Goal: Task Accomplishment & Management: Complete application form

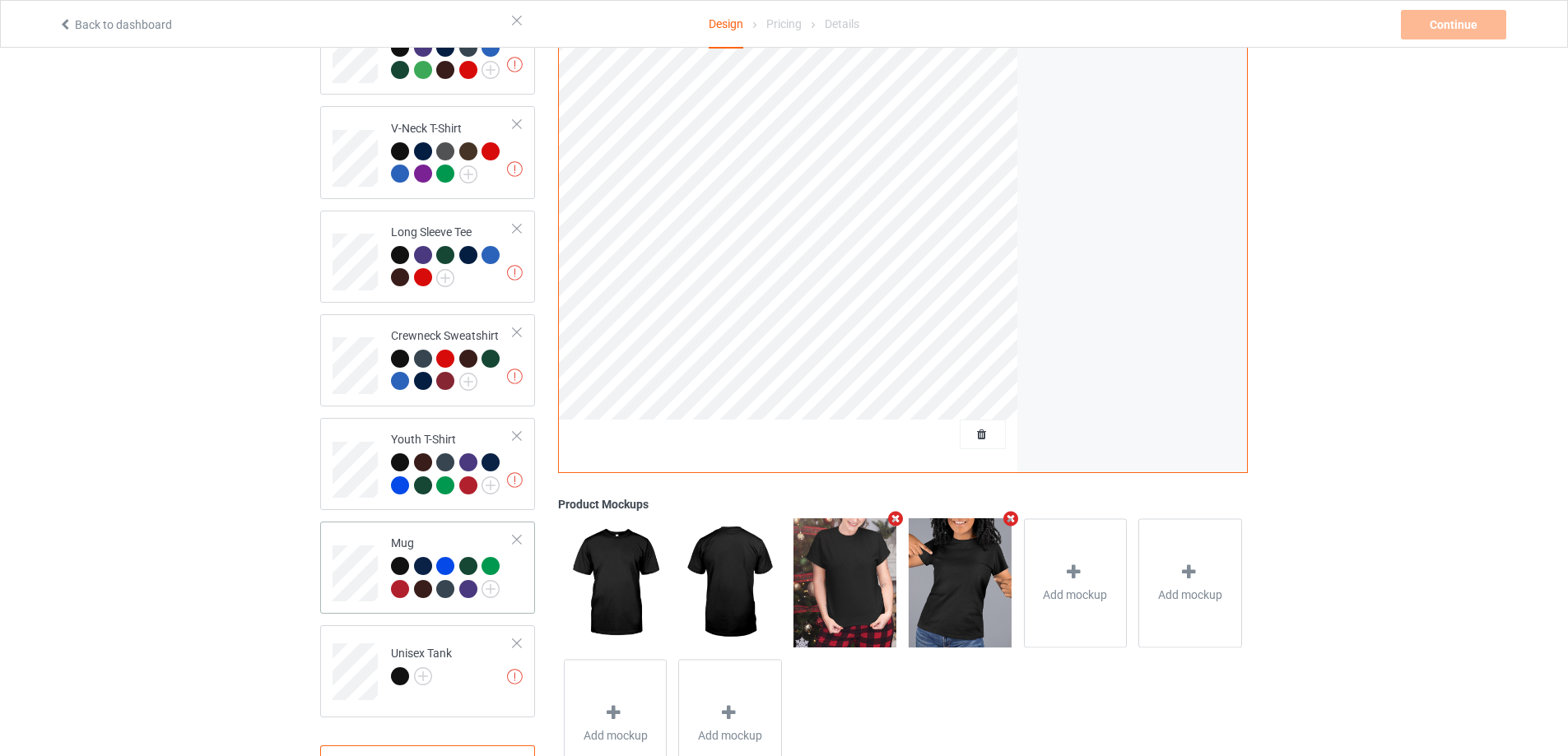
scroll to position [475, 0]
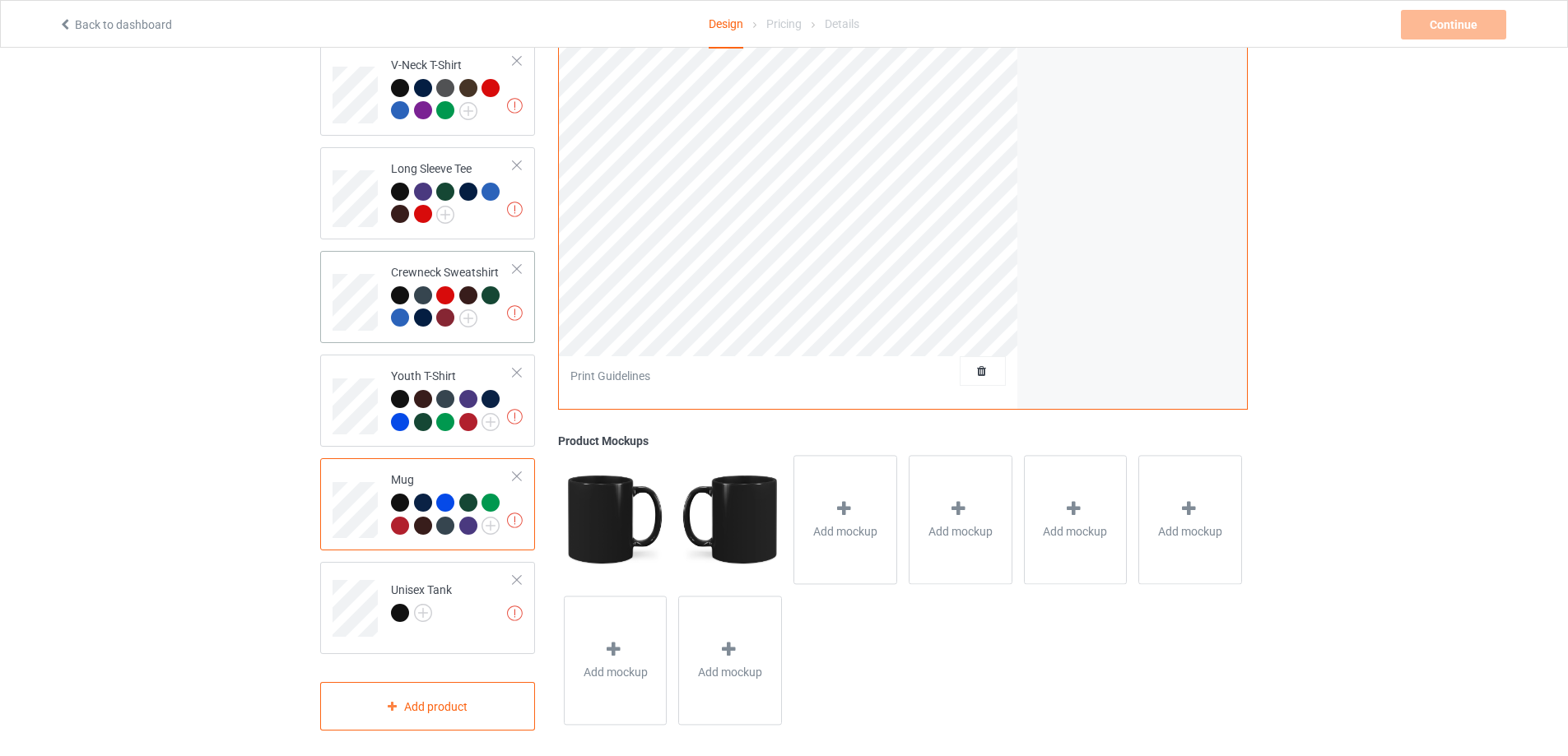
scroll to position [64, 0]
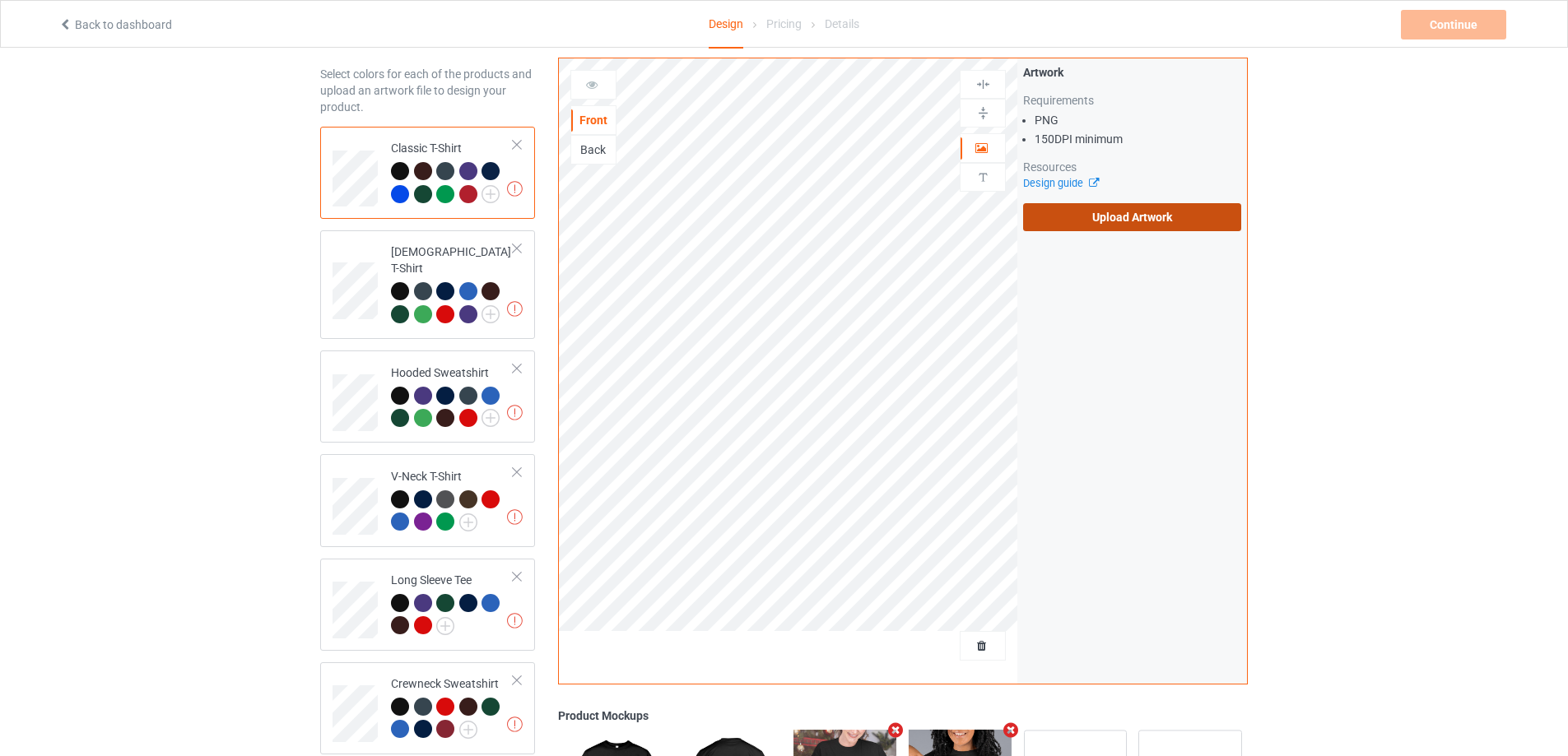
click at [1142, 213] on label "Upload Artwork" at bounding box center [1132, 217] width 218 height 28
click at [0, 0] on input "Upload Artwork" at bounding box center [0, 0] width 0 height 0
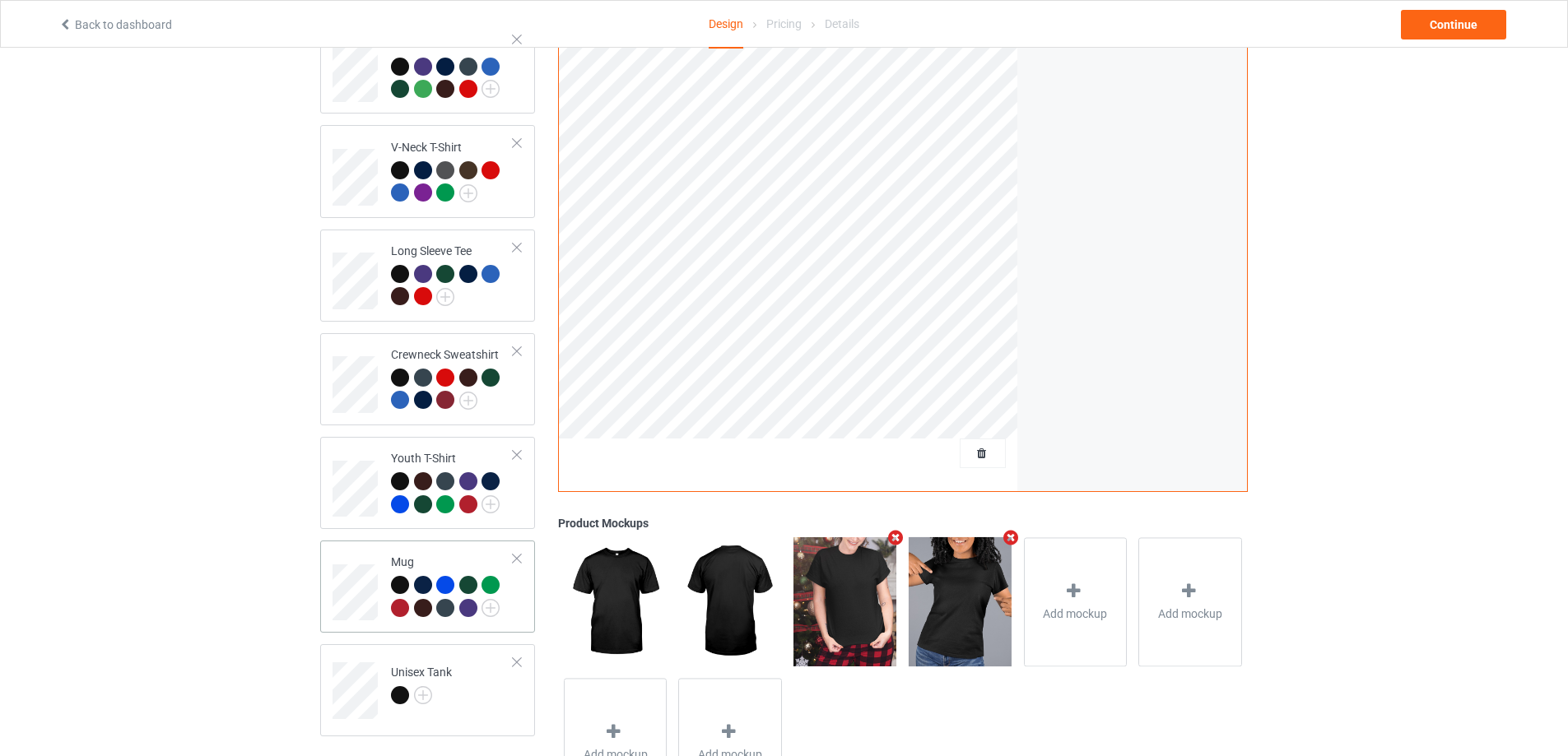
scroll to position [475, 0]
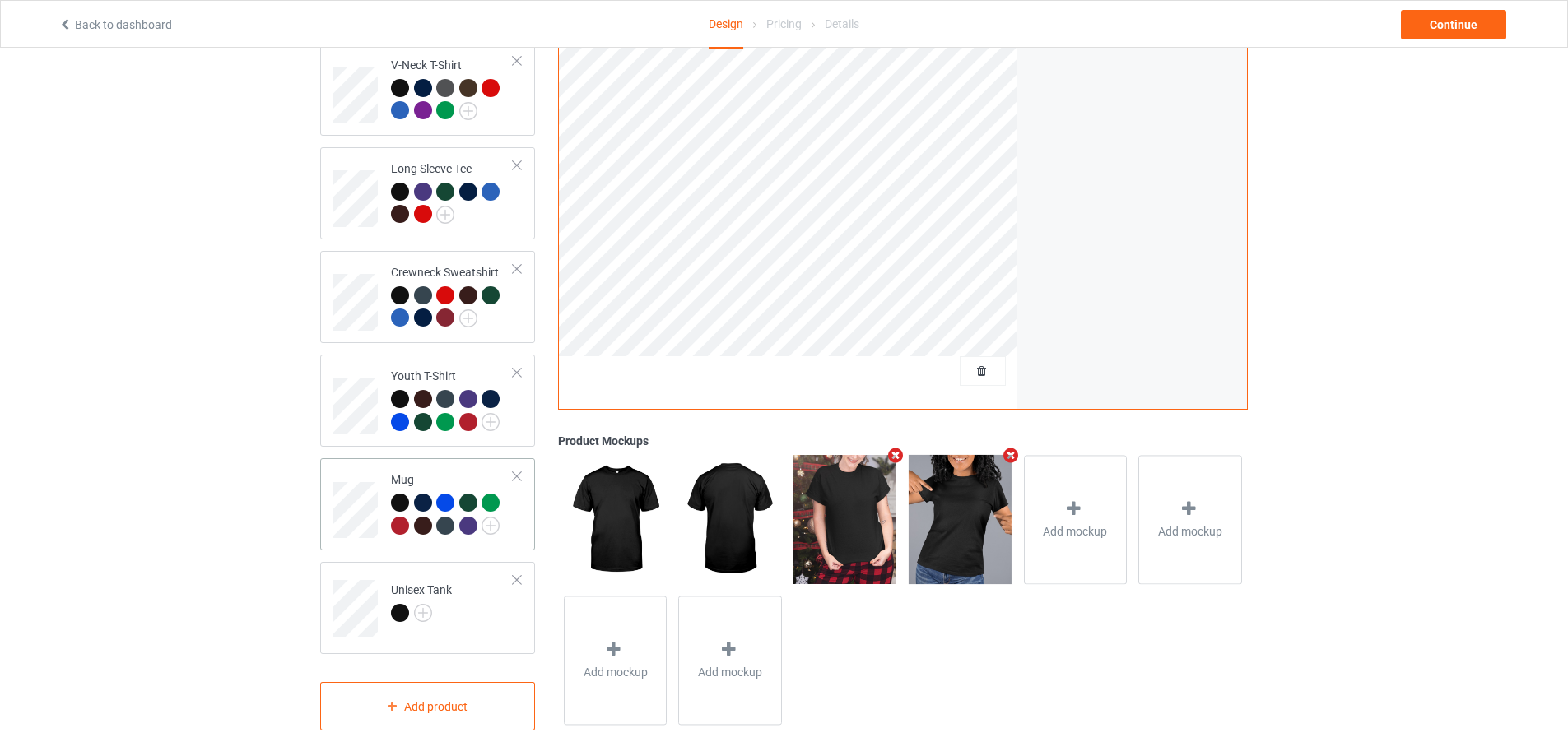
click at [329, 499] on div "Mug" at bounding box center [427, 504] width 215 height 92
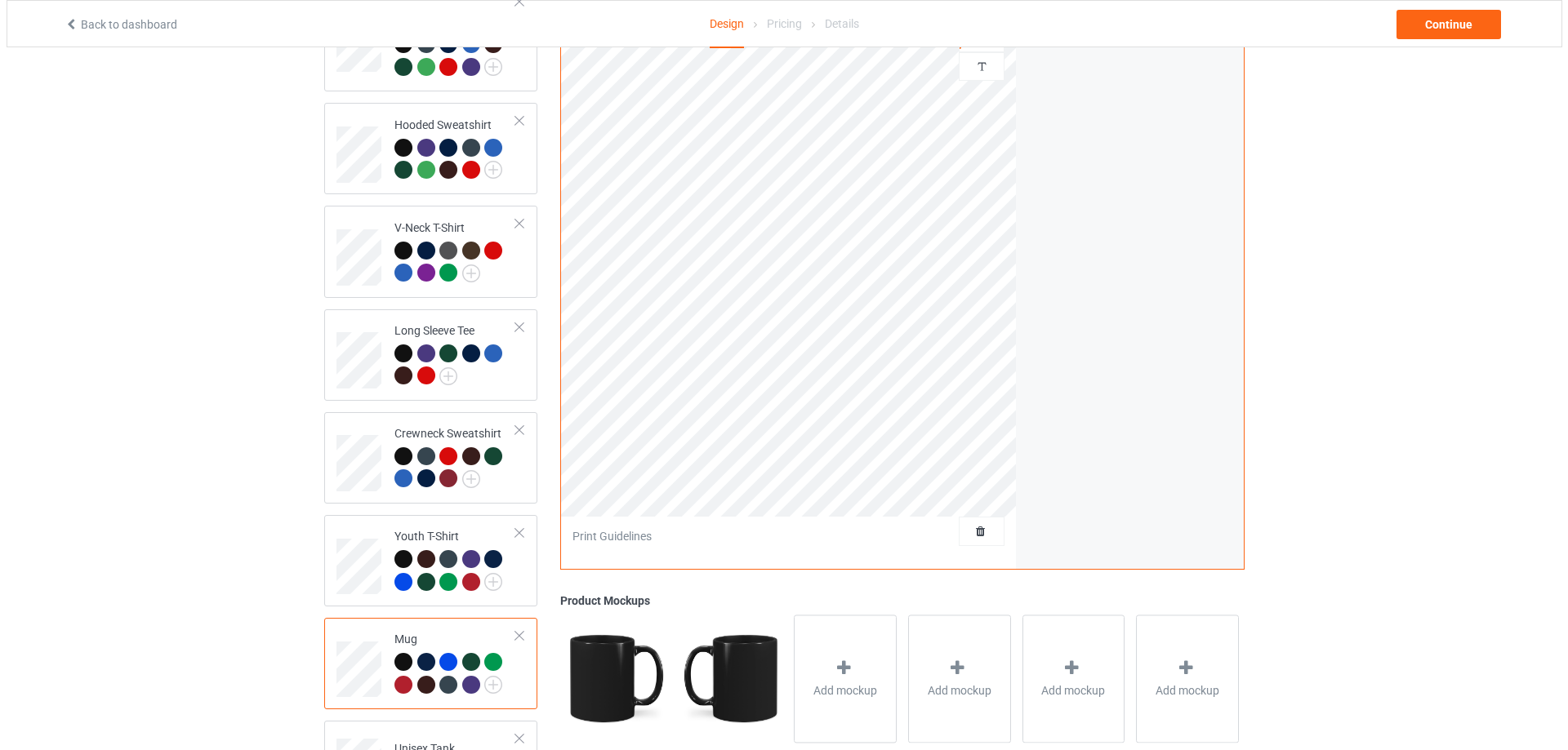
scroll to position [471, 0]
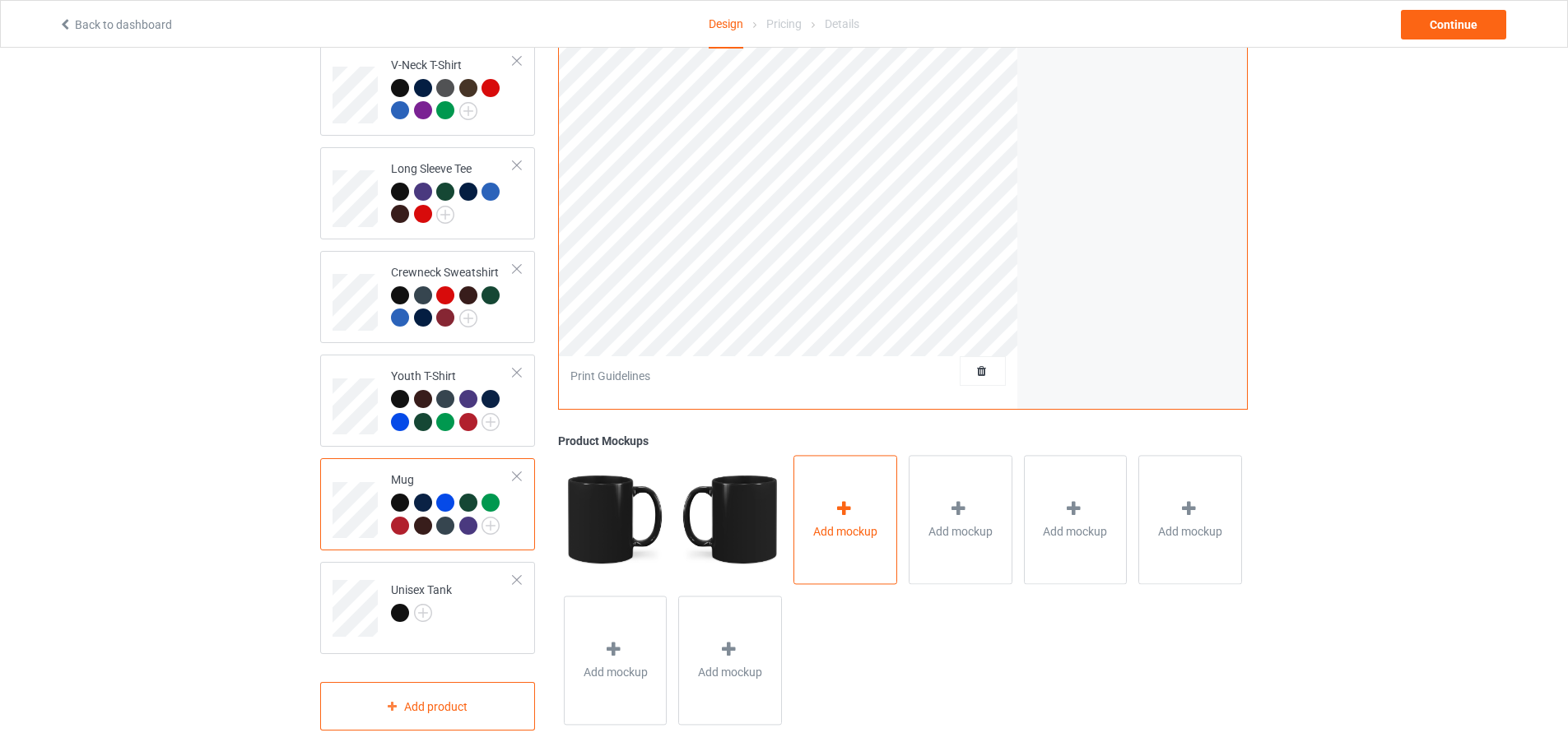
click at [885, 477] on div "Add mockup" at bounding box center [845, 520] width 103 height 130
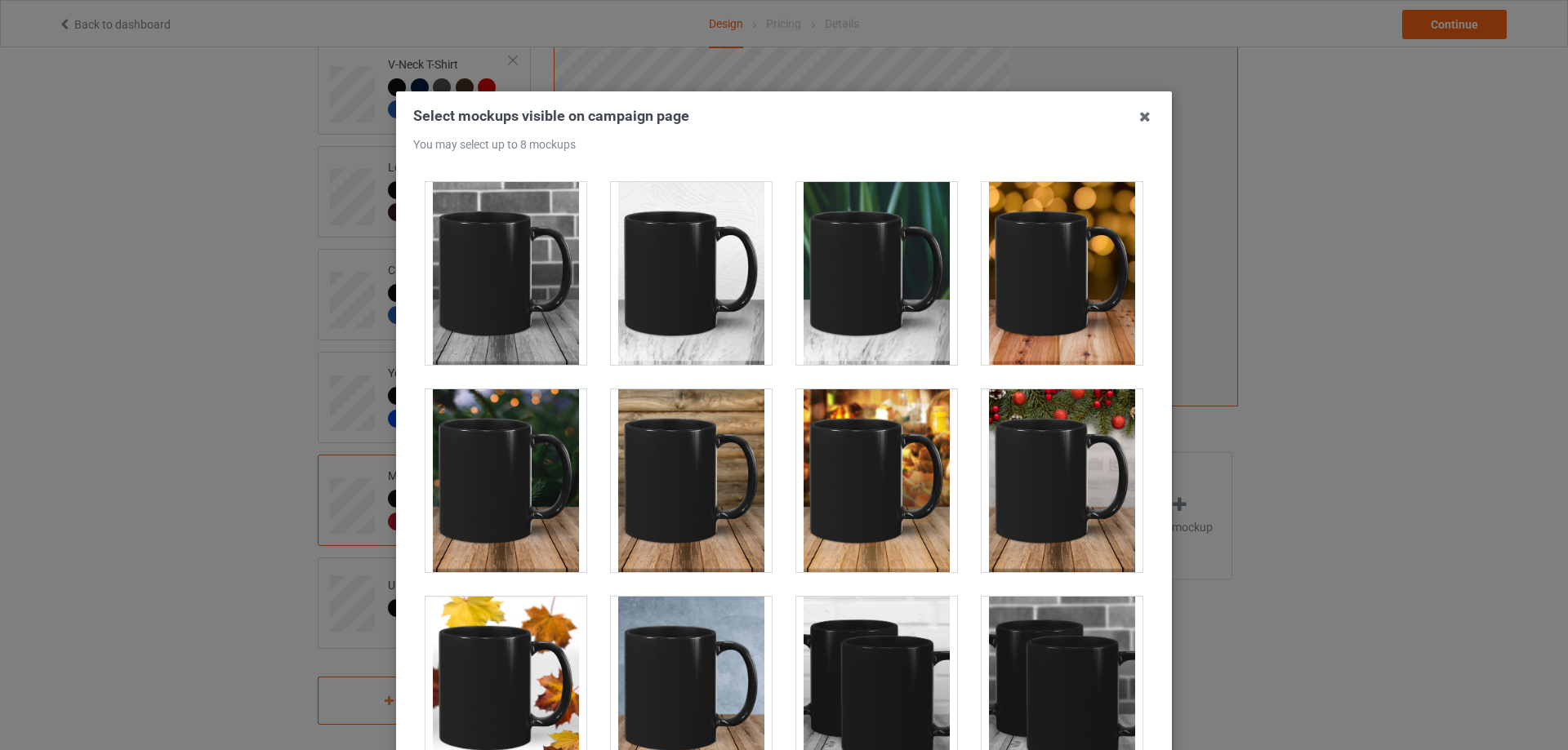
click at [1043, 442] on div at bounding box center [1062, 480] width 161 height 183
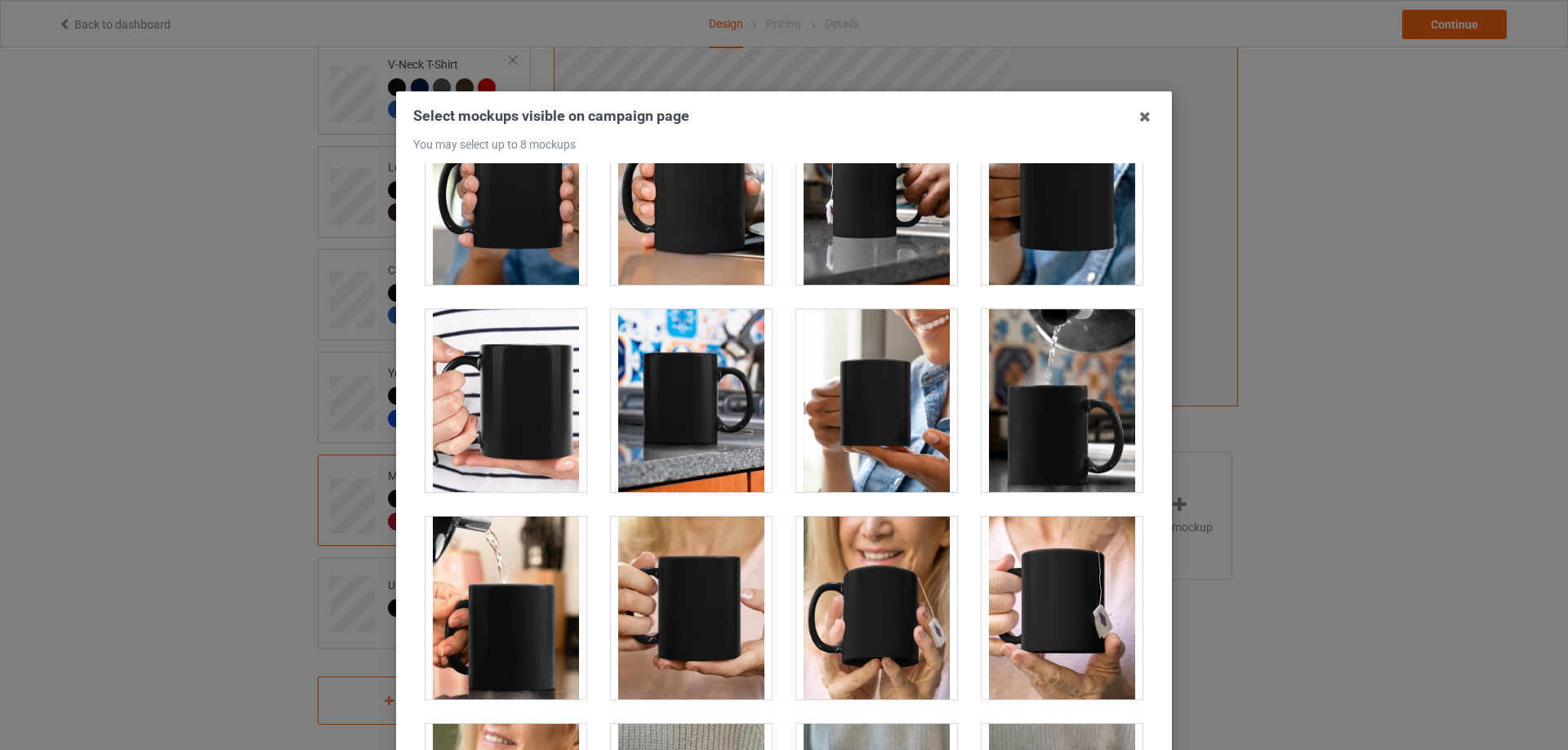
scroll to position [3673, 0]
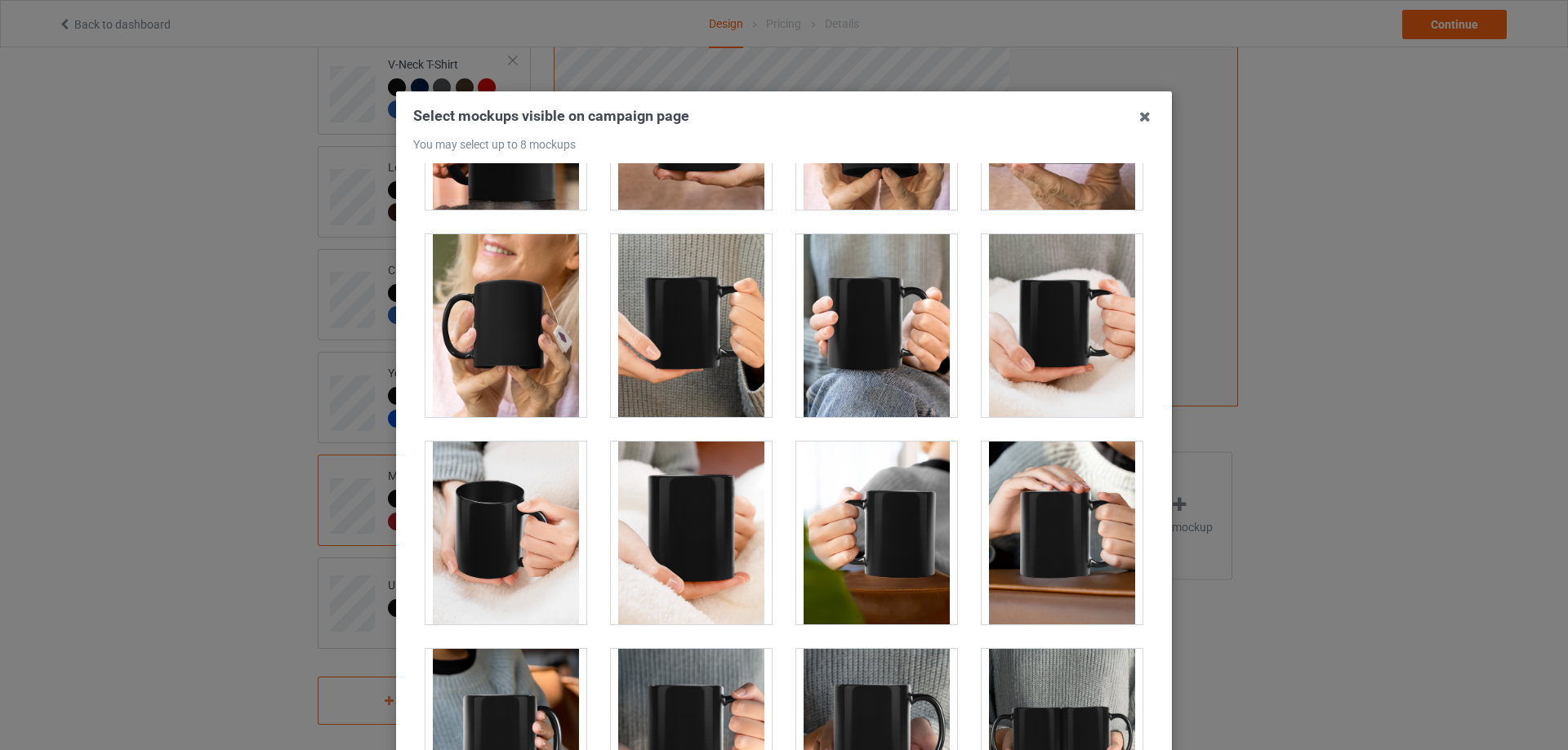
click at [1093, 326] on div at bounding box center [1062, 325] width 161 height 183
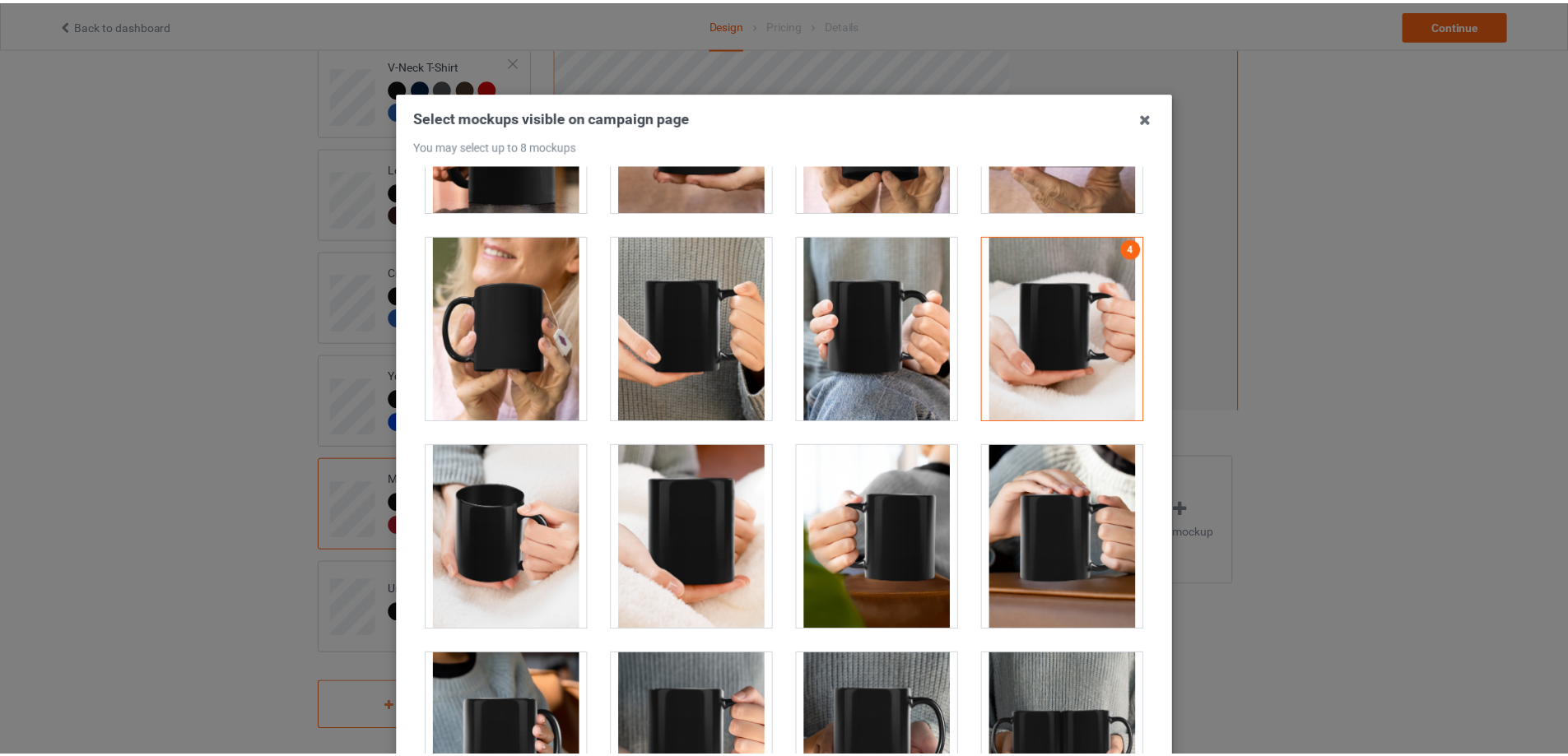
scroll to position [181, 0]
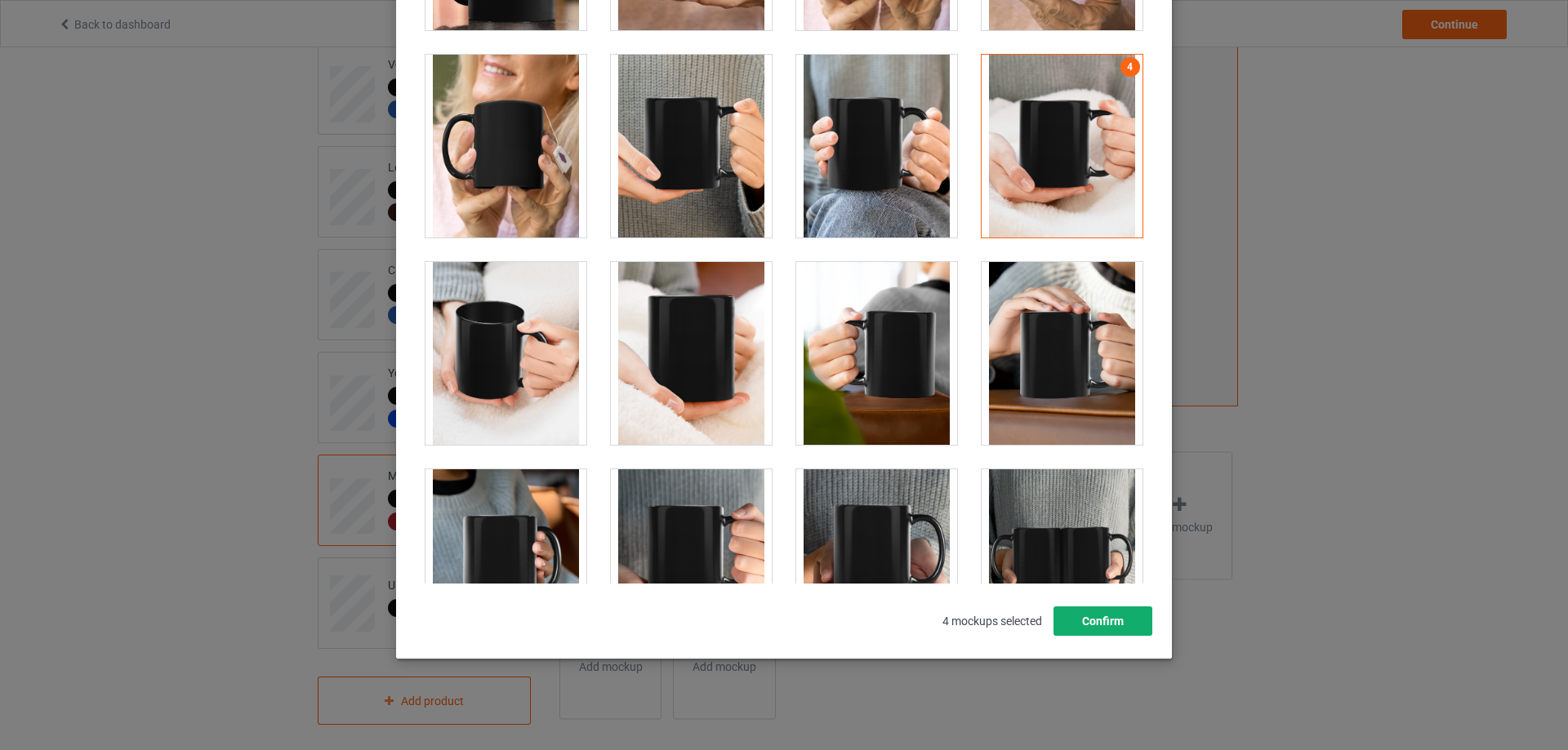
click at [1116, 613] on button "Confirm" at bounding box center [1103, 621] width 99 height 30
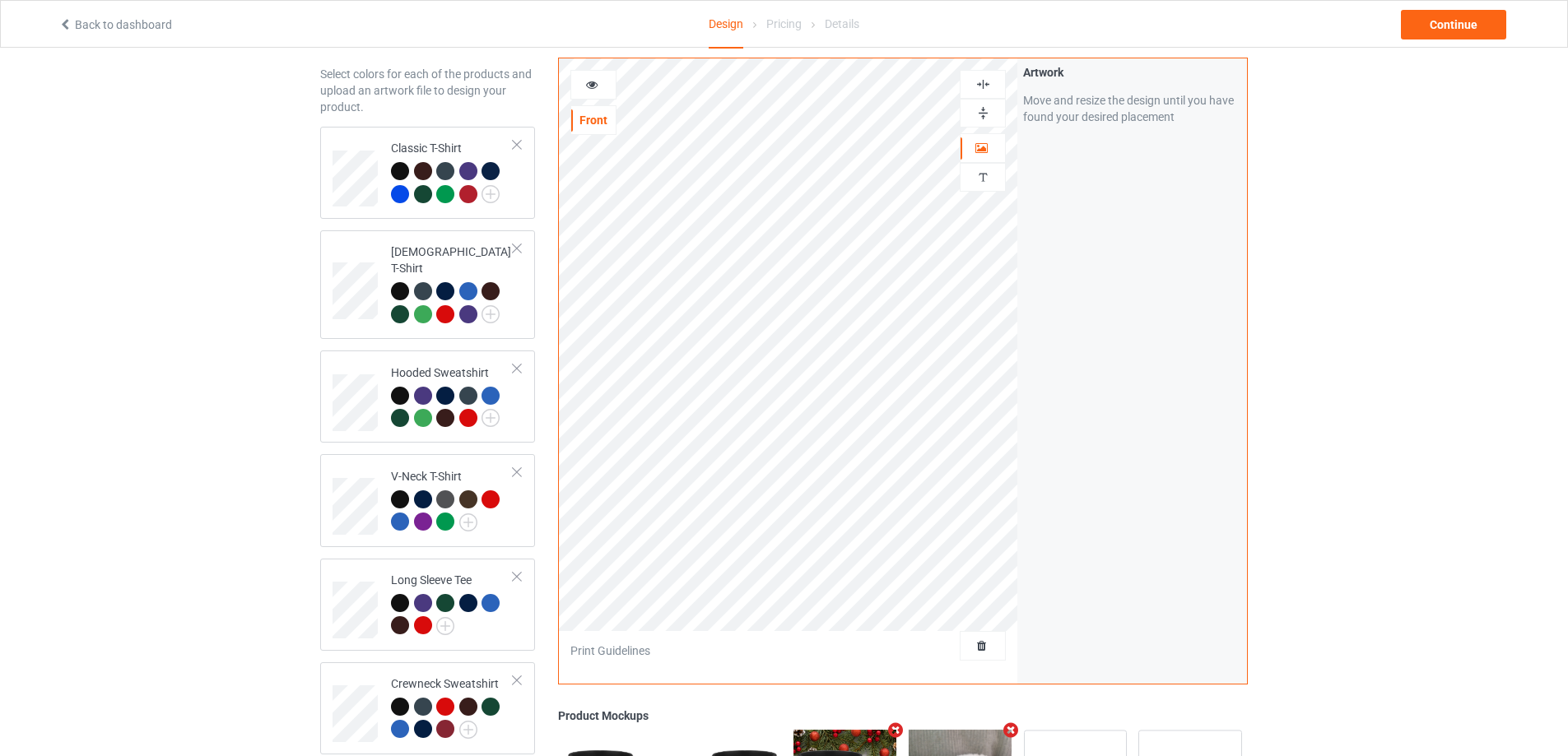
scroll to position [0, 0]
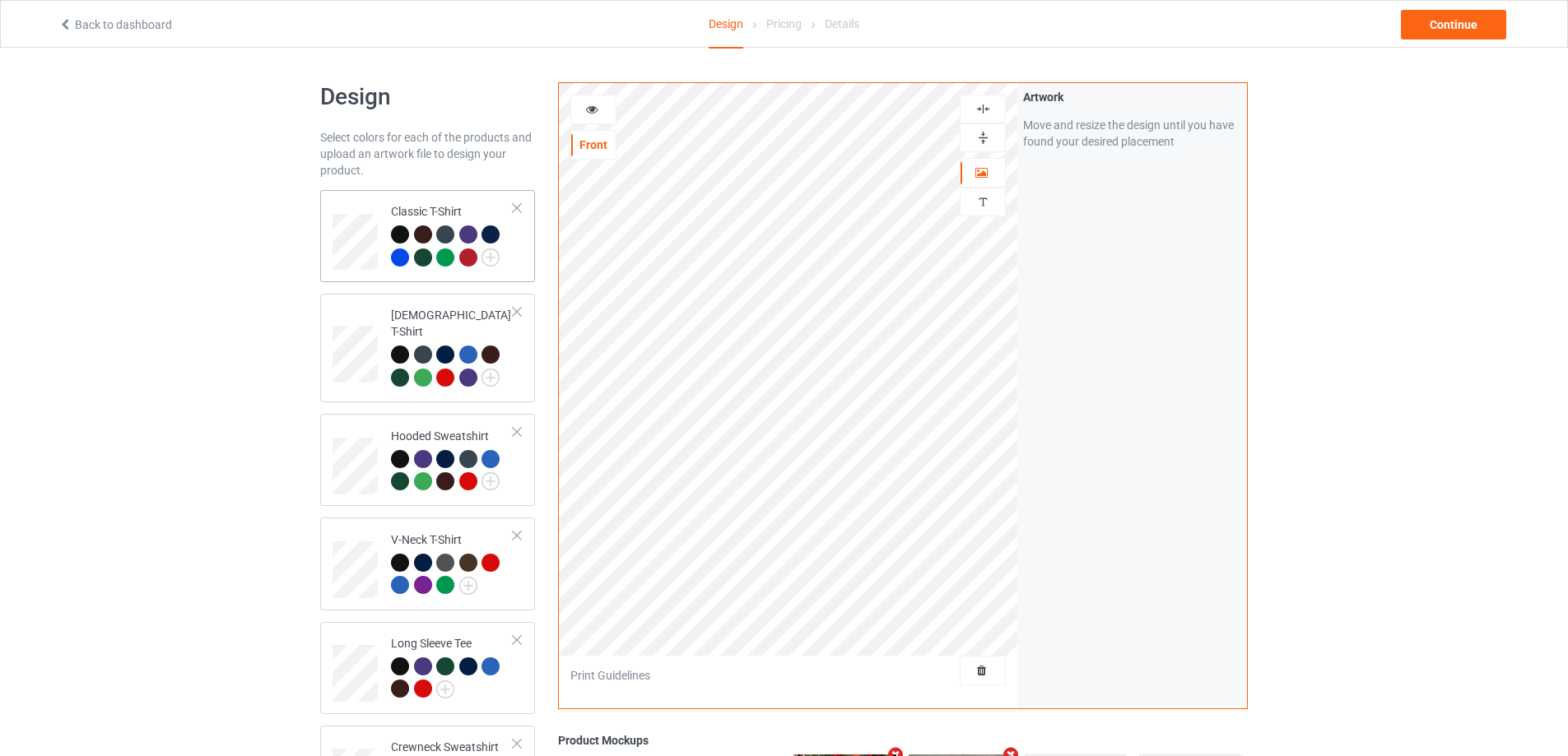
click at [355, 271] on td at bounding box center [357, 236] width 49 height 79
click at [1475, 22] on div "Continue" at bounding box center [1453, 24] width 105 height 30
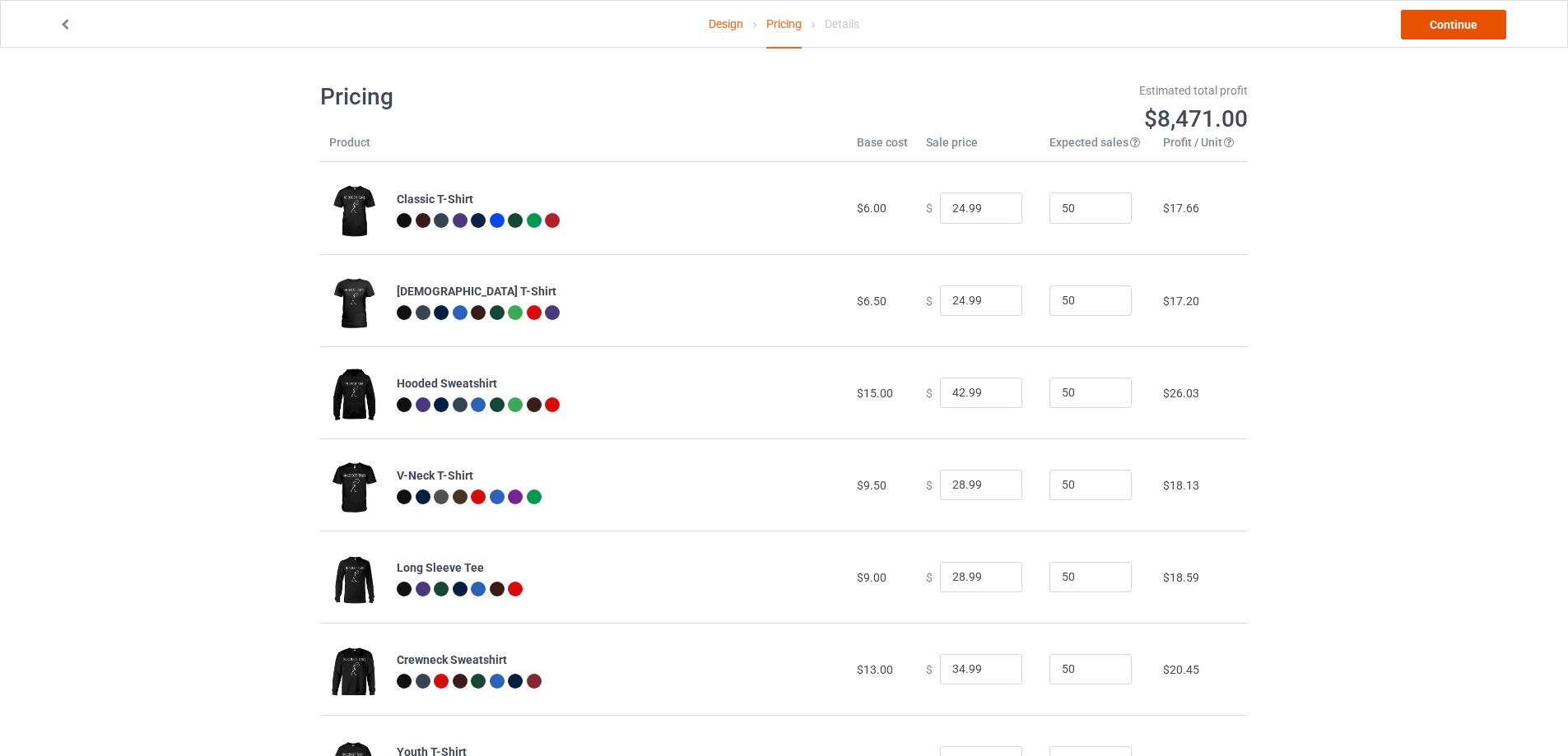
click at [1440, 18] on link "Continue" at bounding box center [1453, 24] width 105 height 30
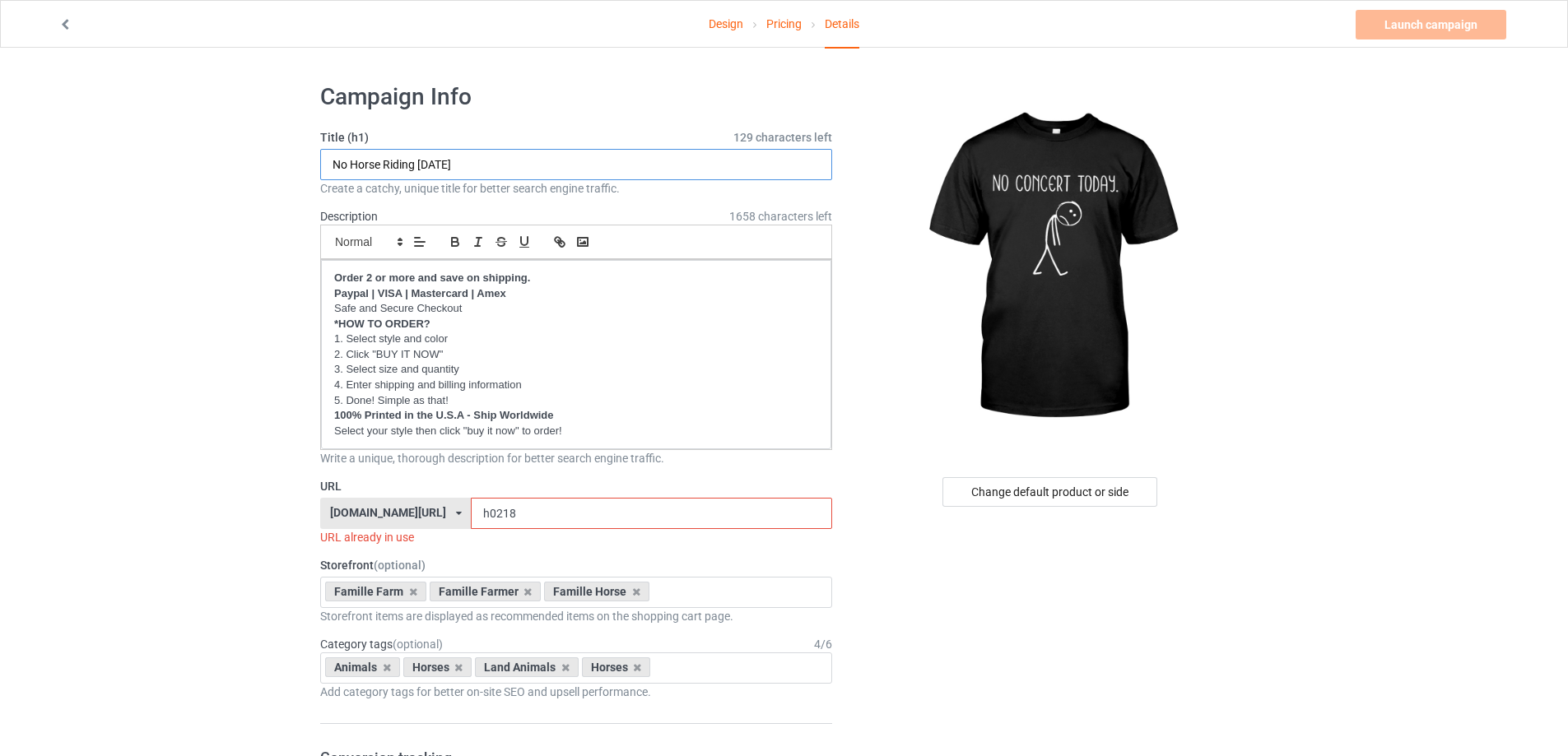
click at [412, 163] on input "No Horse Riding [DATE]" at bounding box center [575, 164] width 511 height 31
type input "No Concert [DATE]"
click at [484, 509] on input "h0218" at bounding box center [651, 513] width 361 height 31
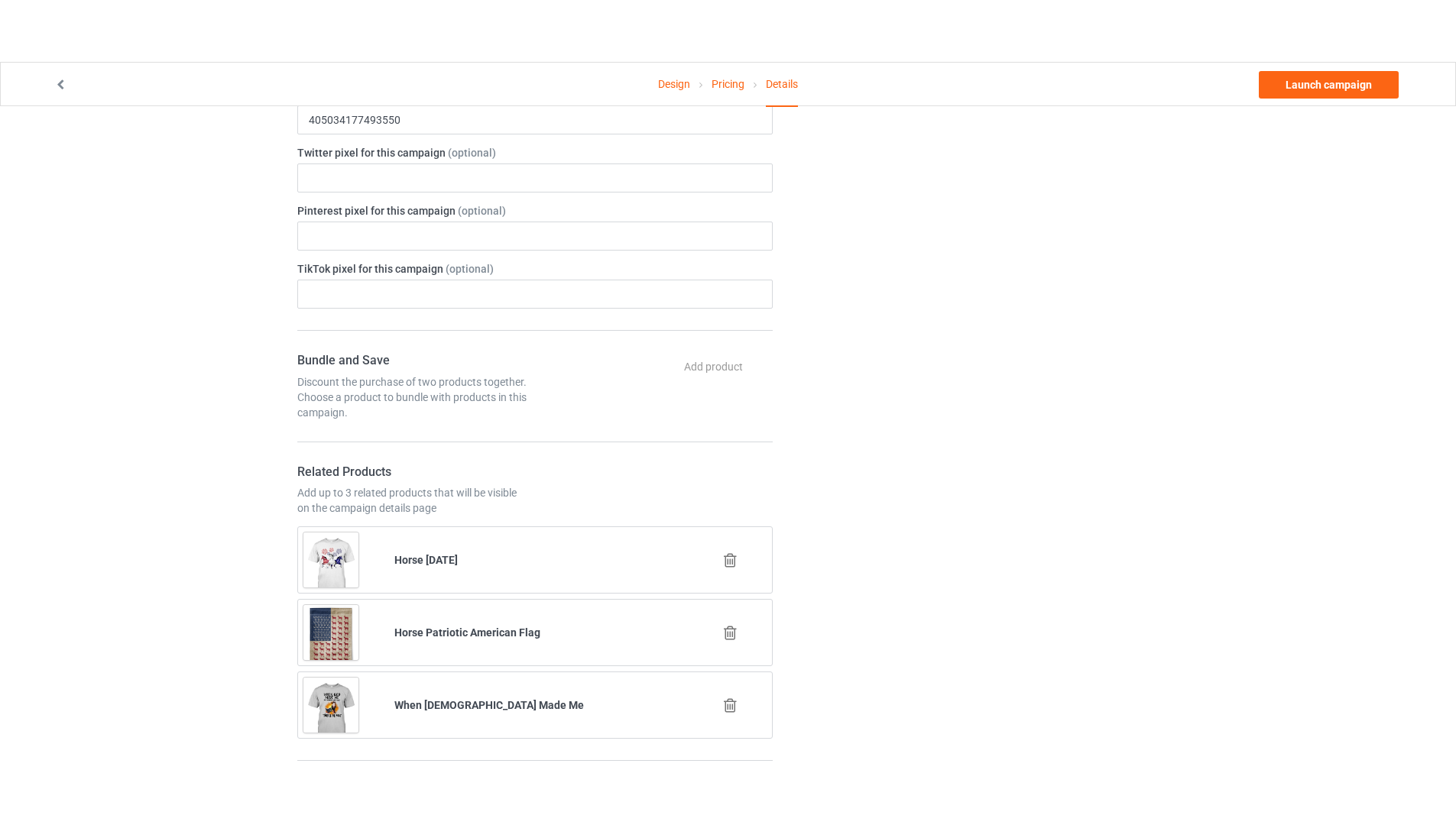
scroll to position [840, 0]
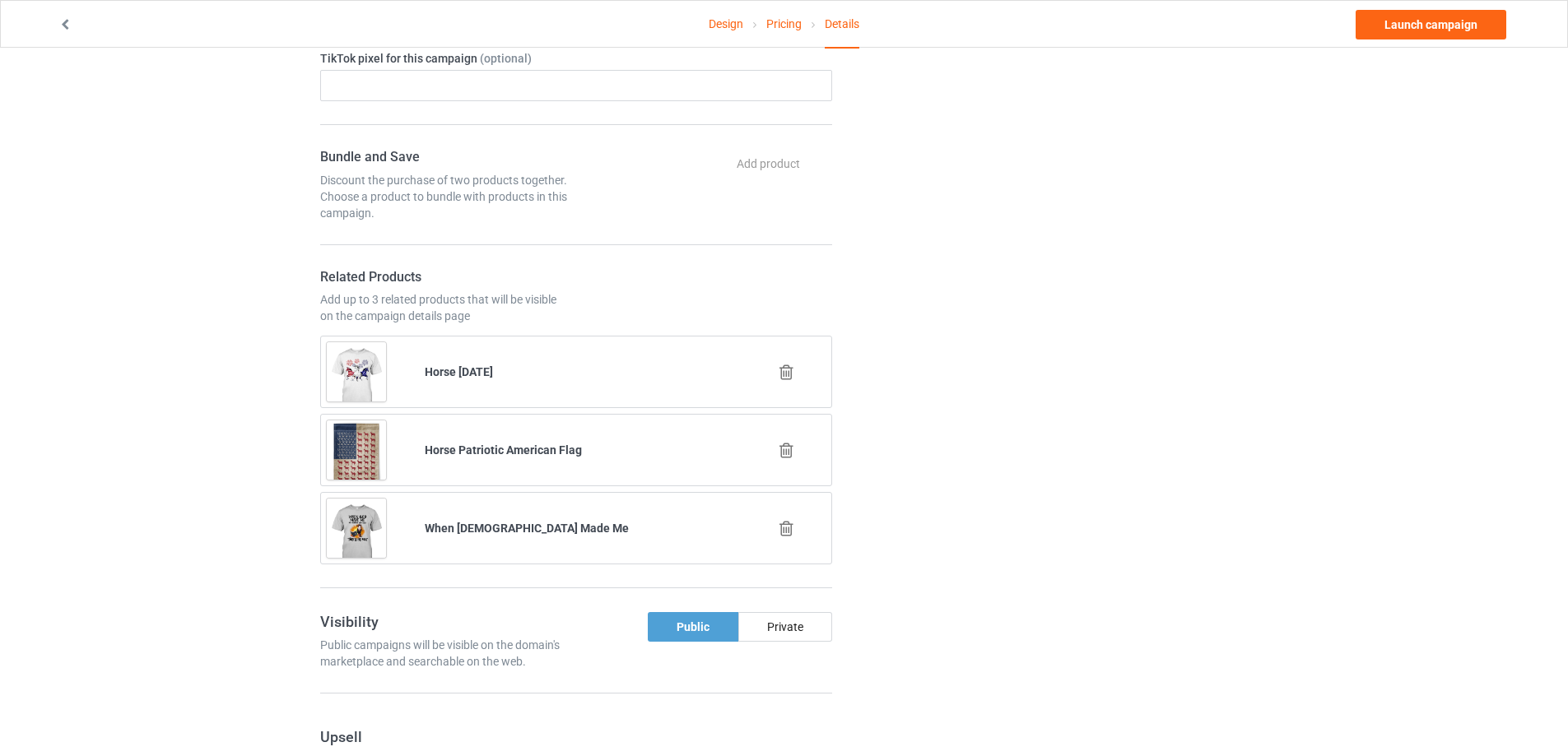
type input "h0251"
click at [782, 451] on icon at bounding box center [786, 451] width 20 height 17
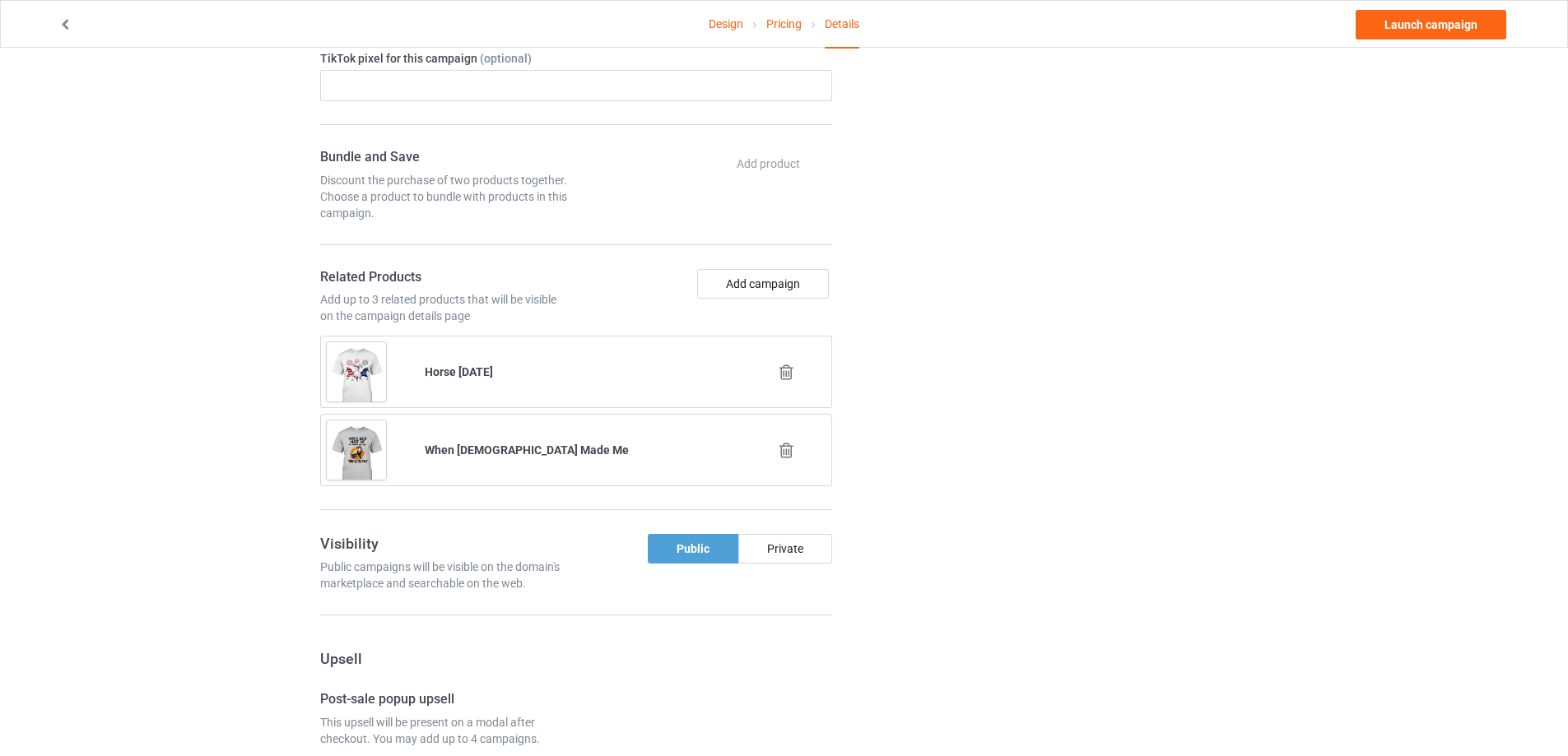
click at [789, 375] on icon at bounding box center [786, 372] width 20 height 17
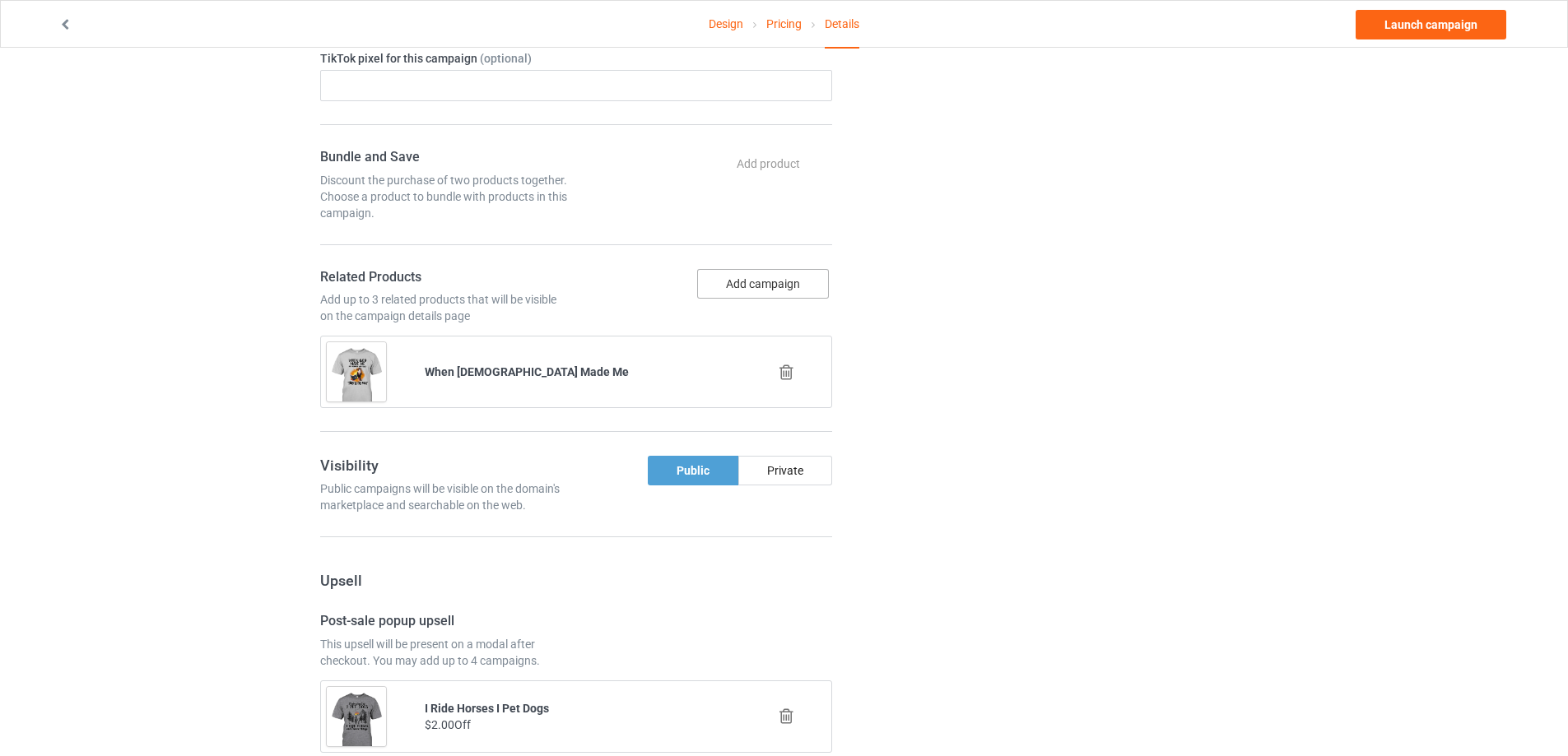
click at [755, 286] on button "Add campaign" at bounding box center [763, 283] width 131 height 30
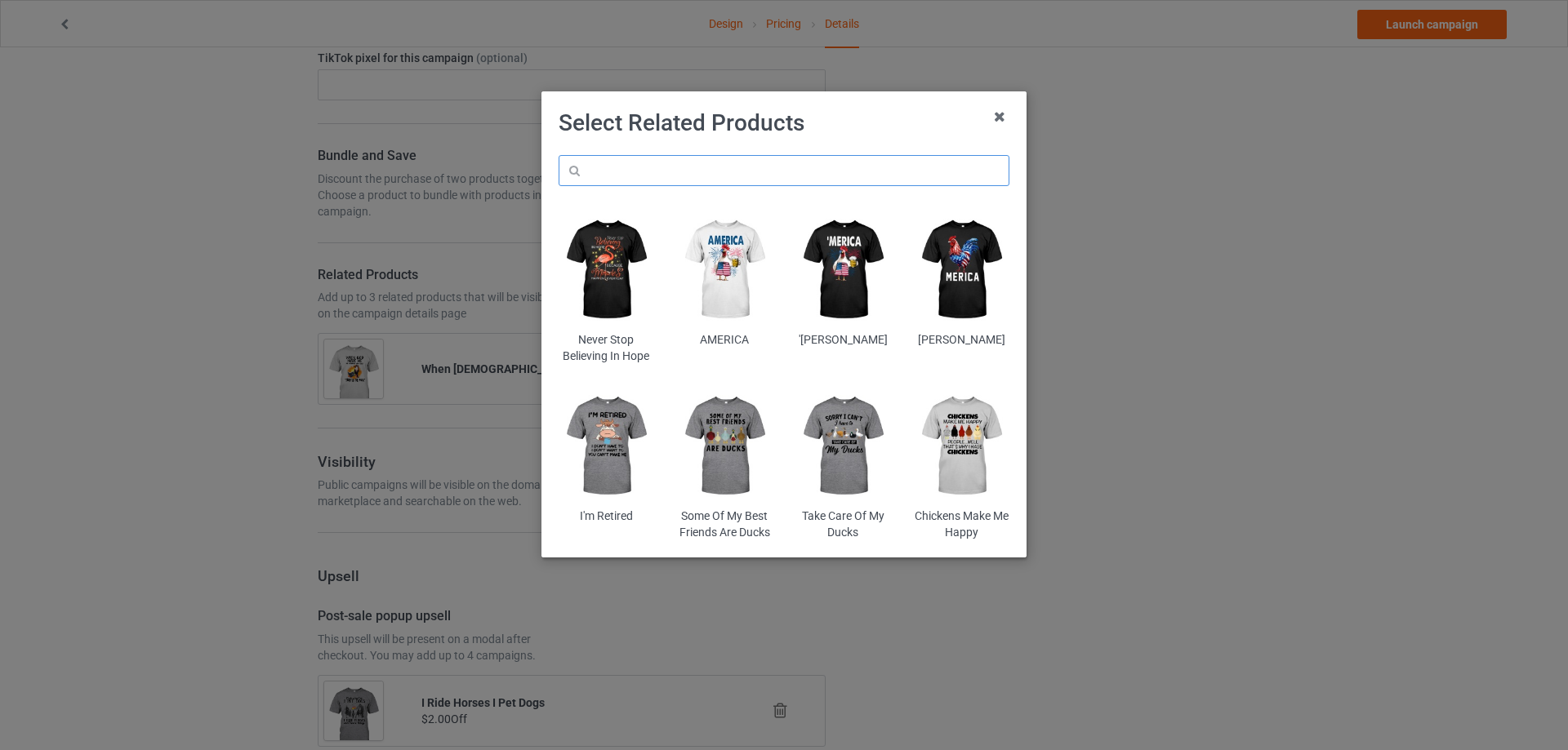
click at [658, 178] on input "text" at bounding box center [784, 171] width 451 height 31
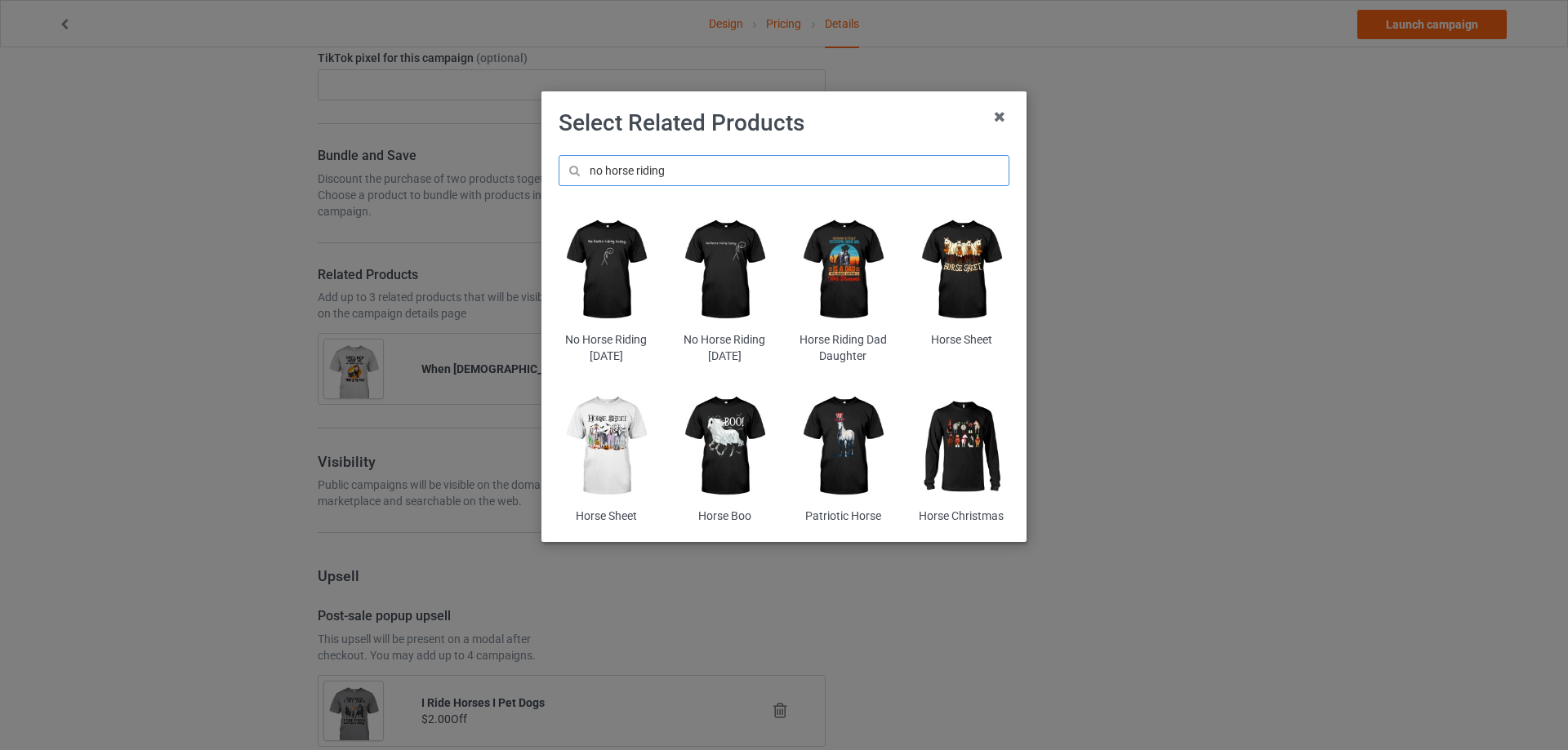
type input "no horse riding"
click at [609, 268] on img at bounding box center [606, 270] width 96 height 119
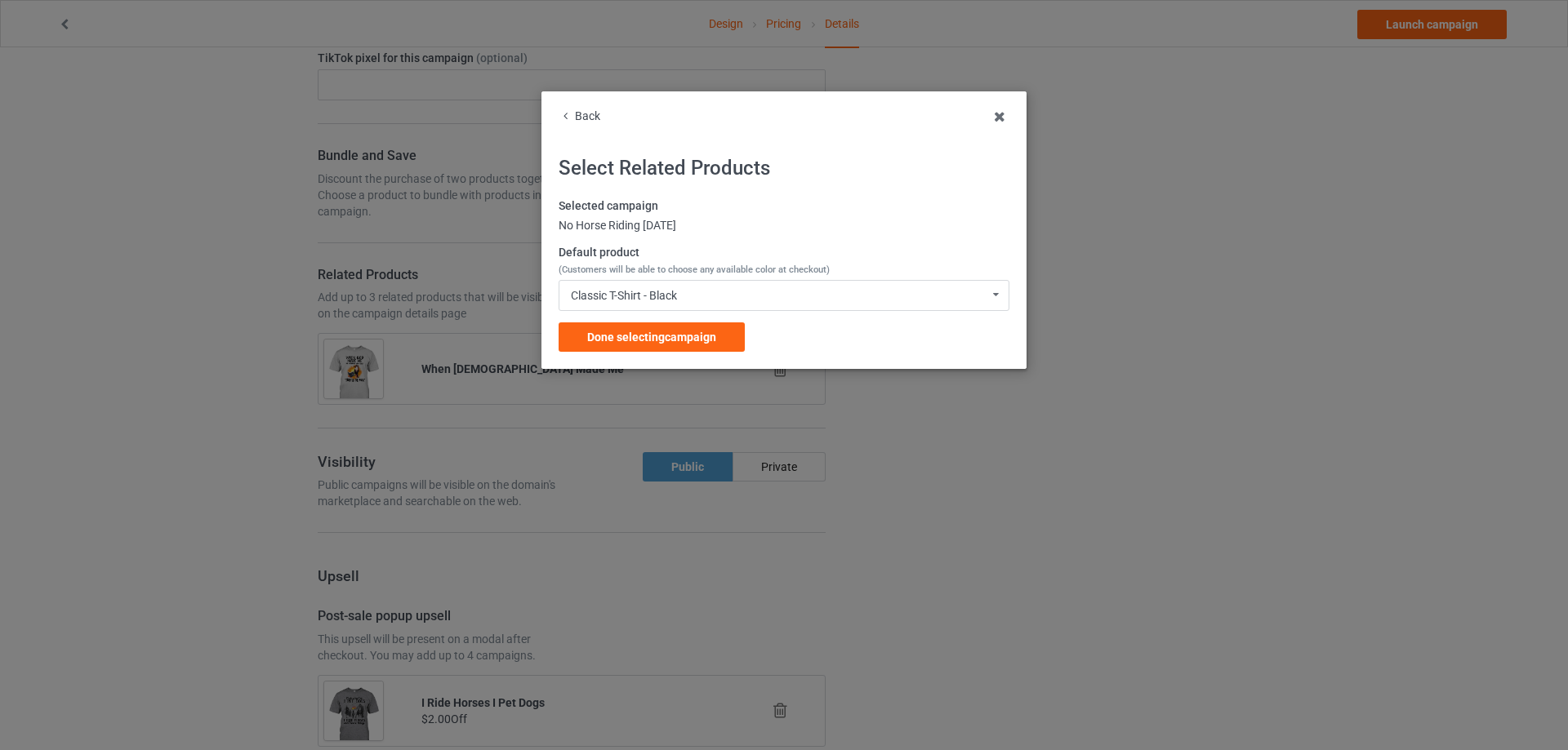
click at [700, 338] on span "Done selecting campaign" at bounding box center [652, 338] width 129 height 13
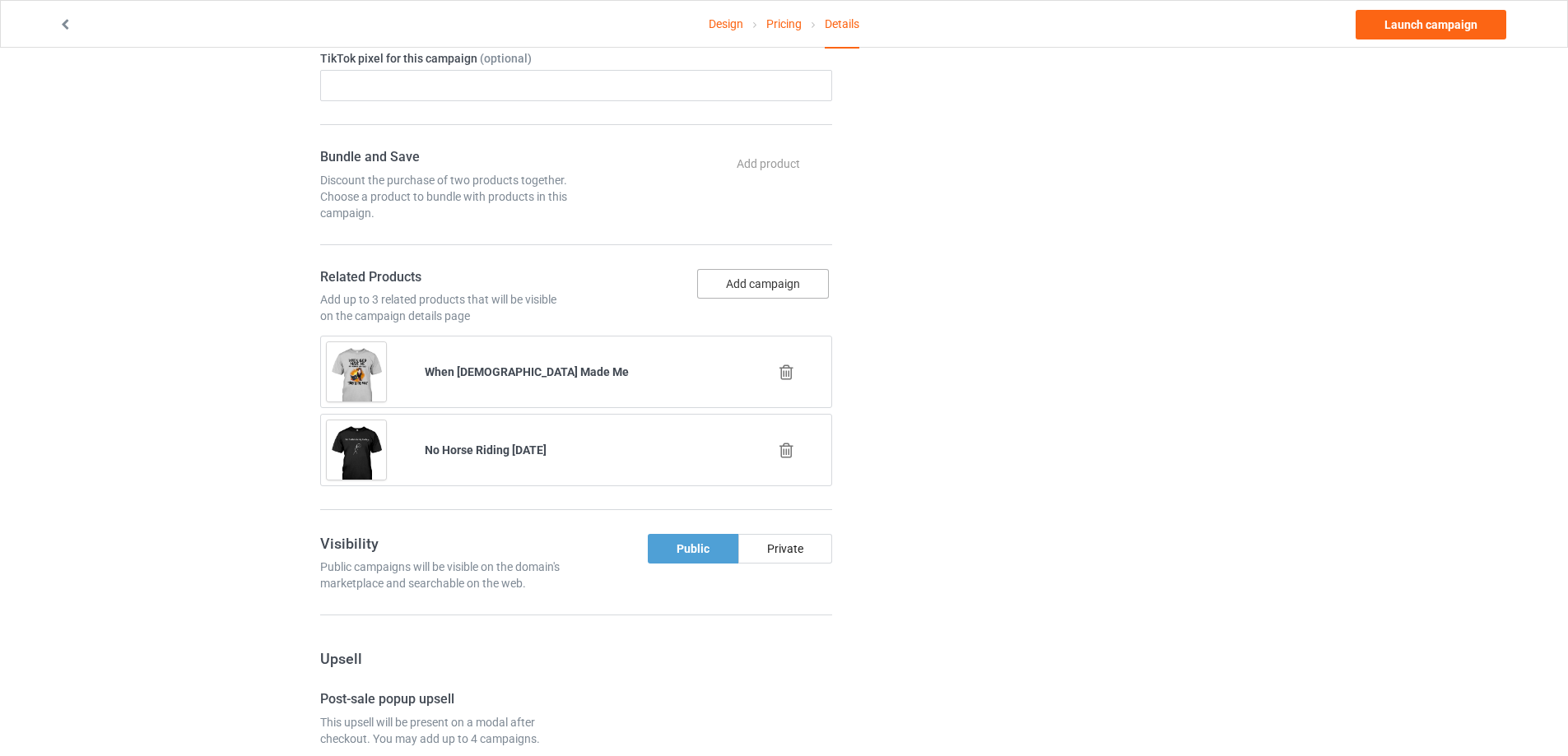
click at [746, 288] on button "Add campaign" at bounding box center [763, 283] width 131 height 30
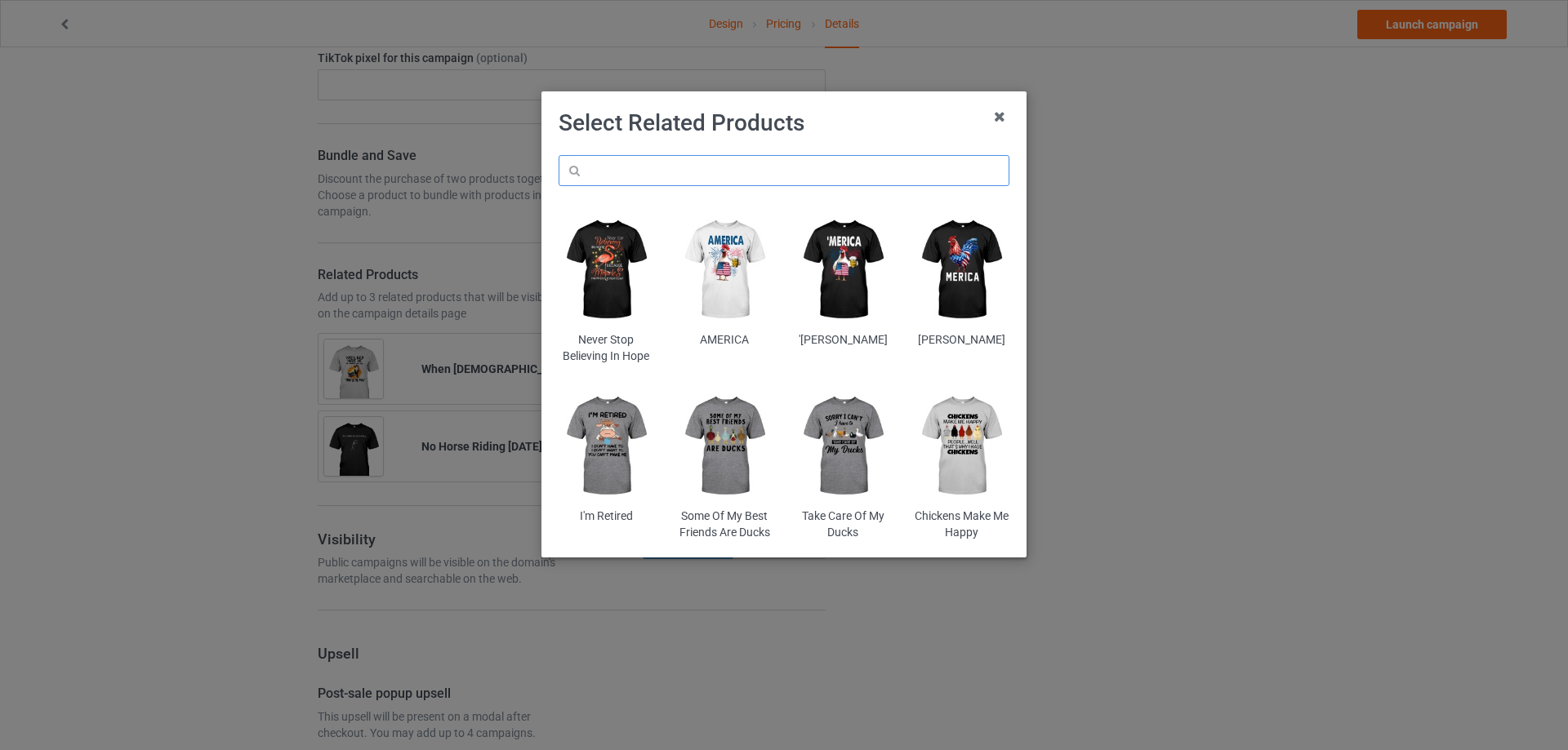
click at [662, 176] on input "text" at bounding box center [784, 171] width 451 height 31
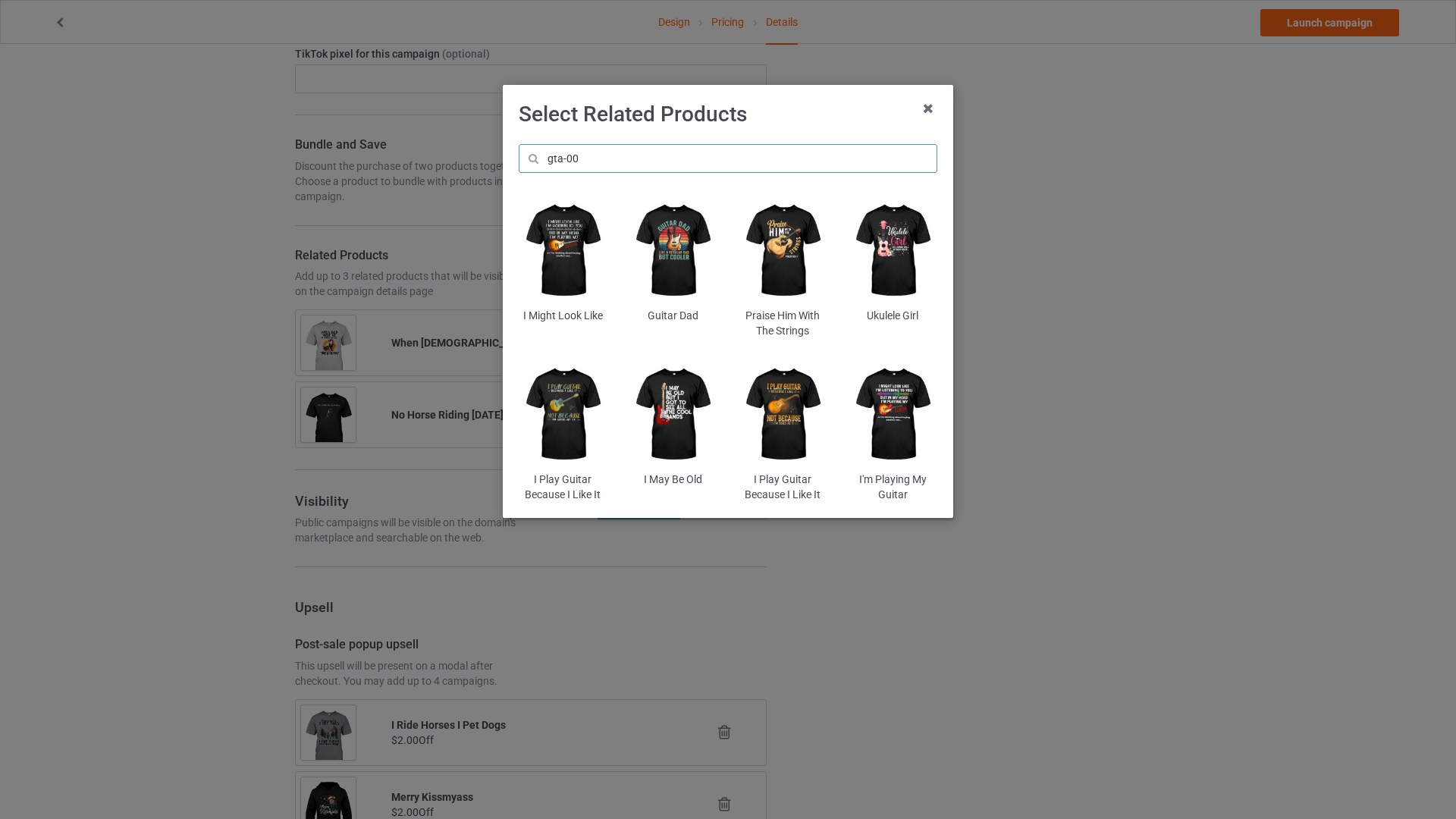
type input "gta-00"
click at [895, 405] on img at bounding box center [894, 414] width 89 height 111
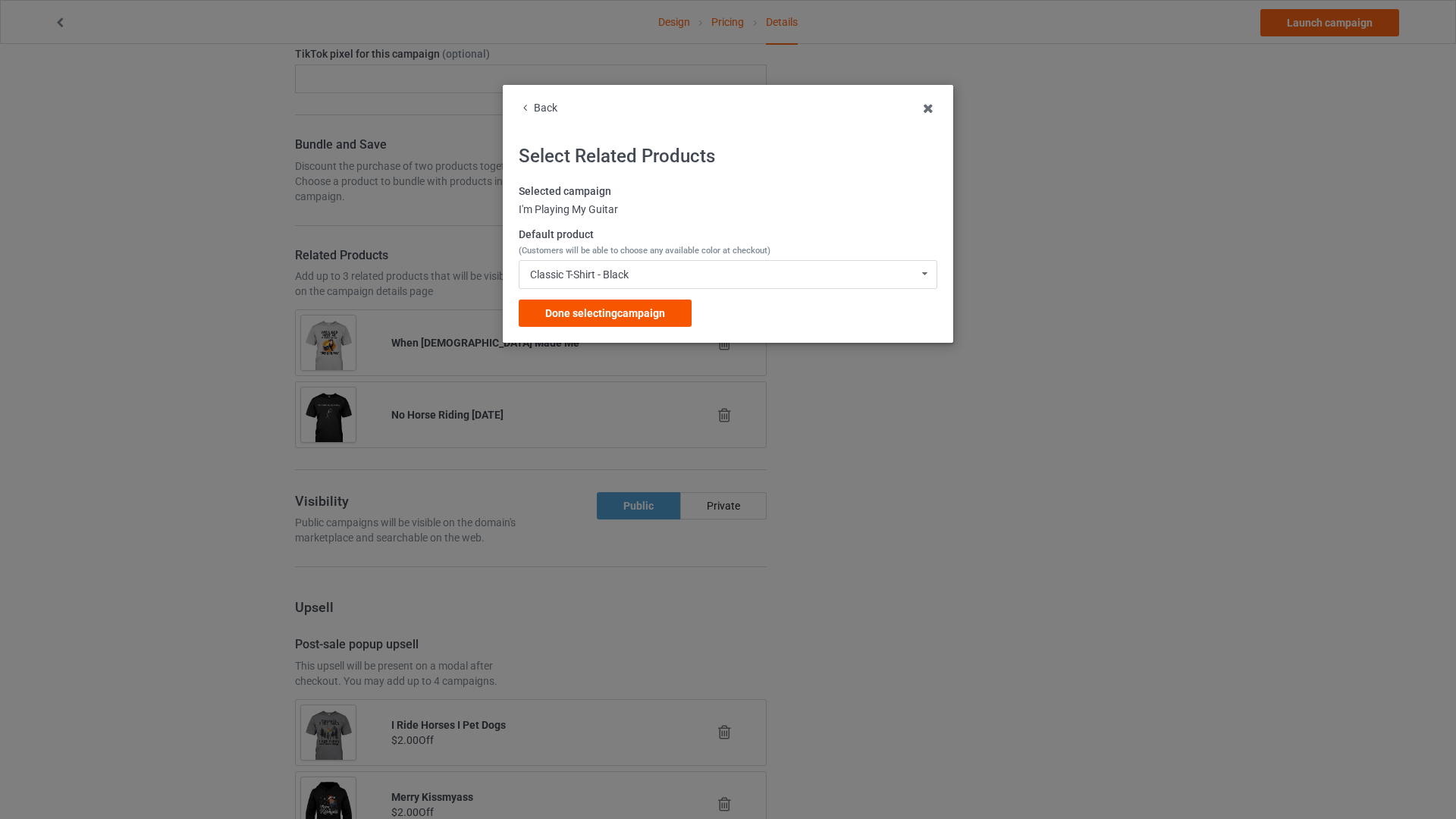
click at [635, 311] on span "Done selecting campaign" at bounding box center [605, 314] width 119 height 12
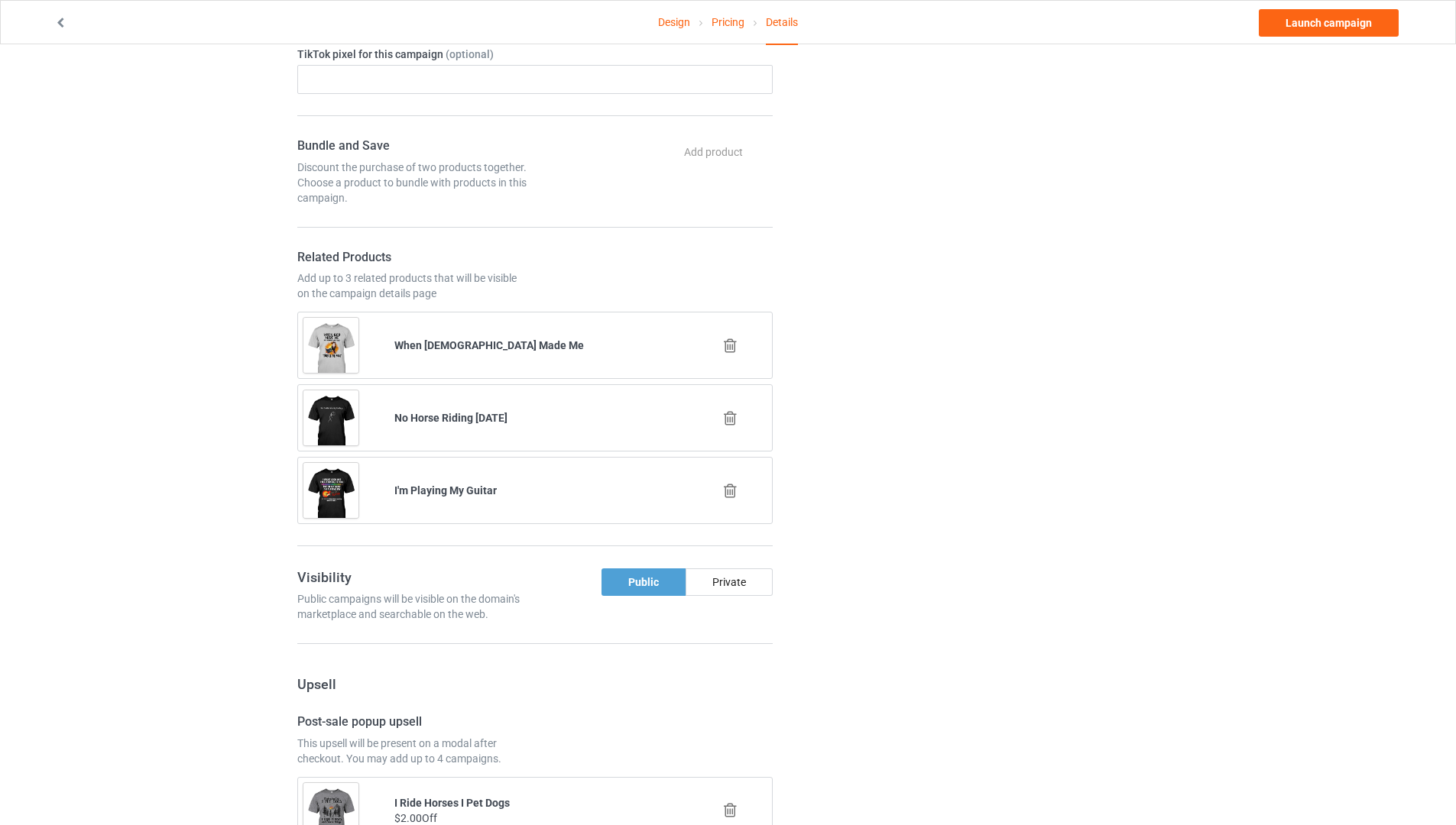
click at [734, 343] on icon at bounding box center [730, 346] width 19 height 16
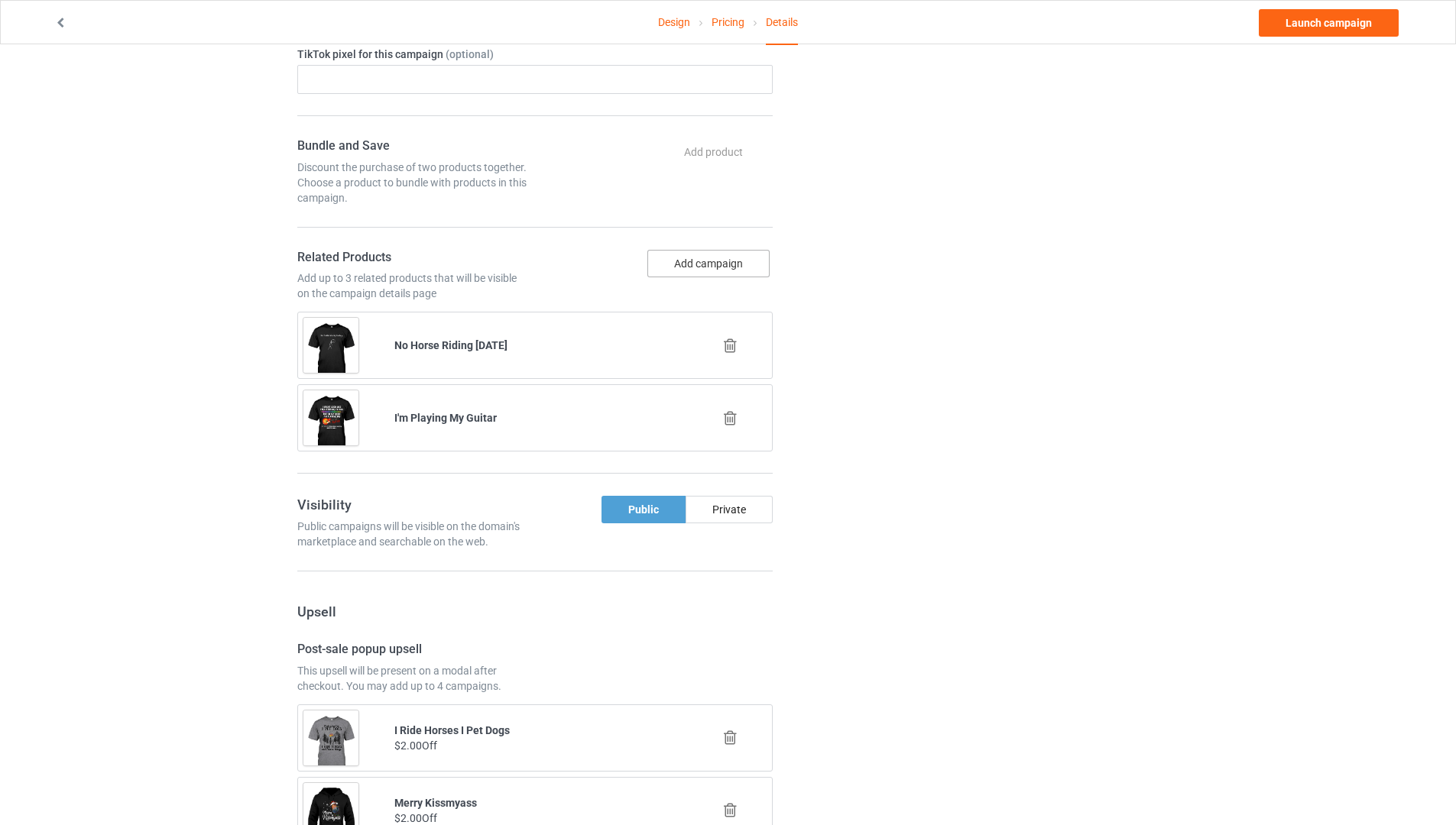
click at [718, 269] on button "Add campaign" at bounding box center [708, 263] width 122 height 28
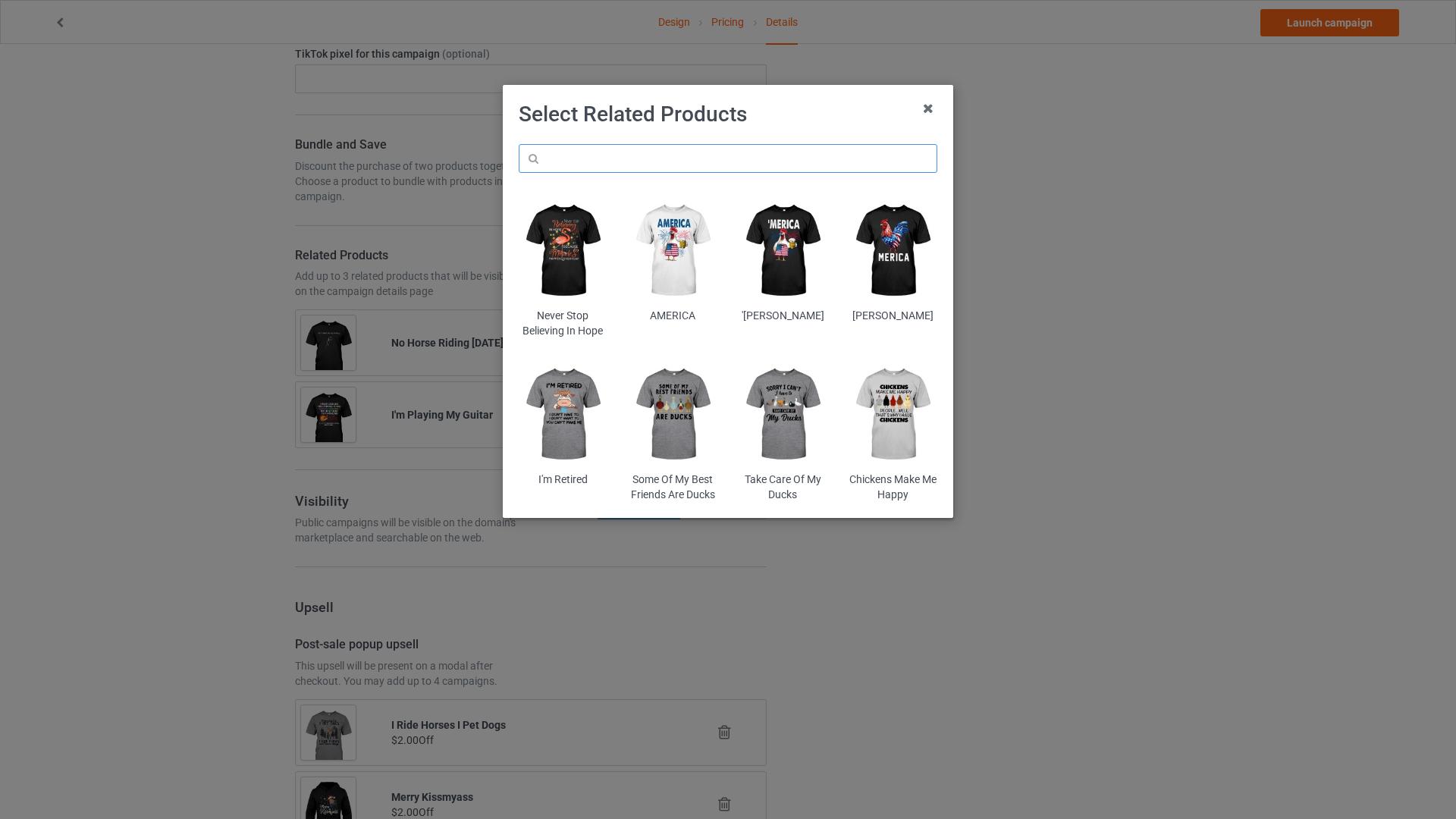
click at [629, 168] on input "text" at bounding box center [728, 159] width 419 height 29
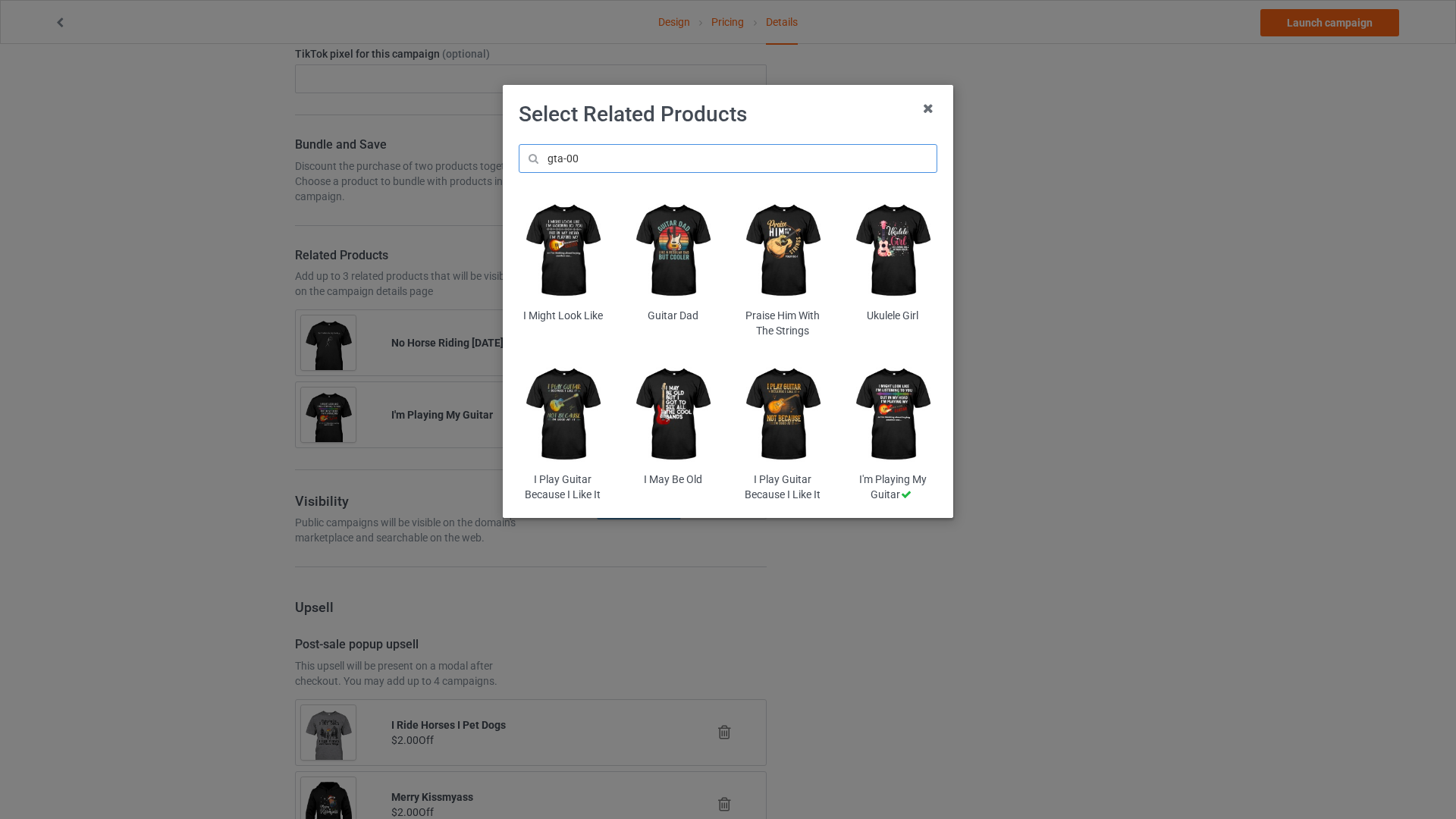
type input "gta-00"
click at [781, 430] on img at bounding box center [783, 414] width 89 height 111
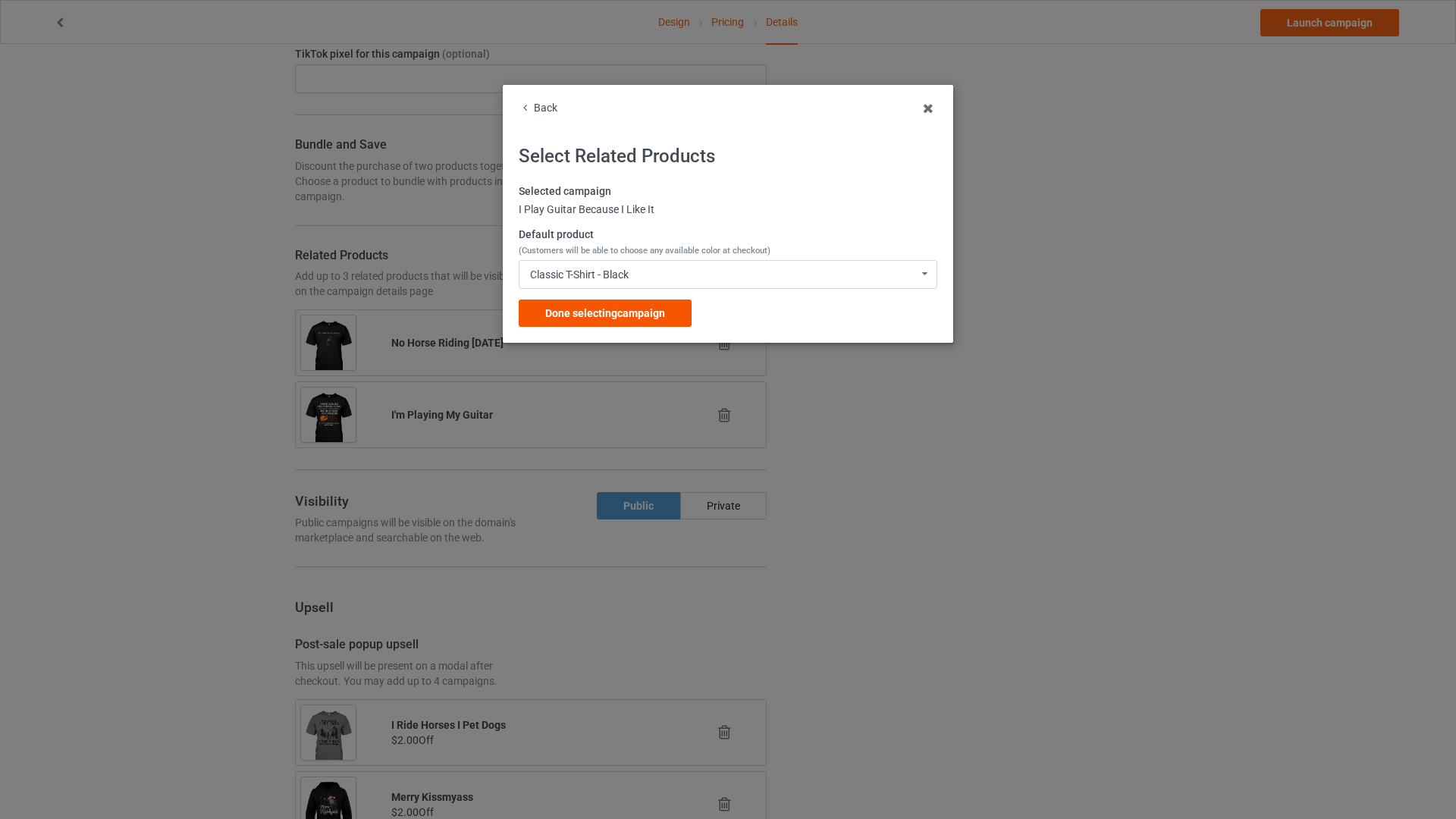
click at [651, 299] on div "Done selecting campaign" at bounding box center [605, 313] width 173 height 28
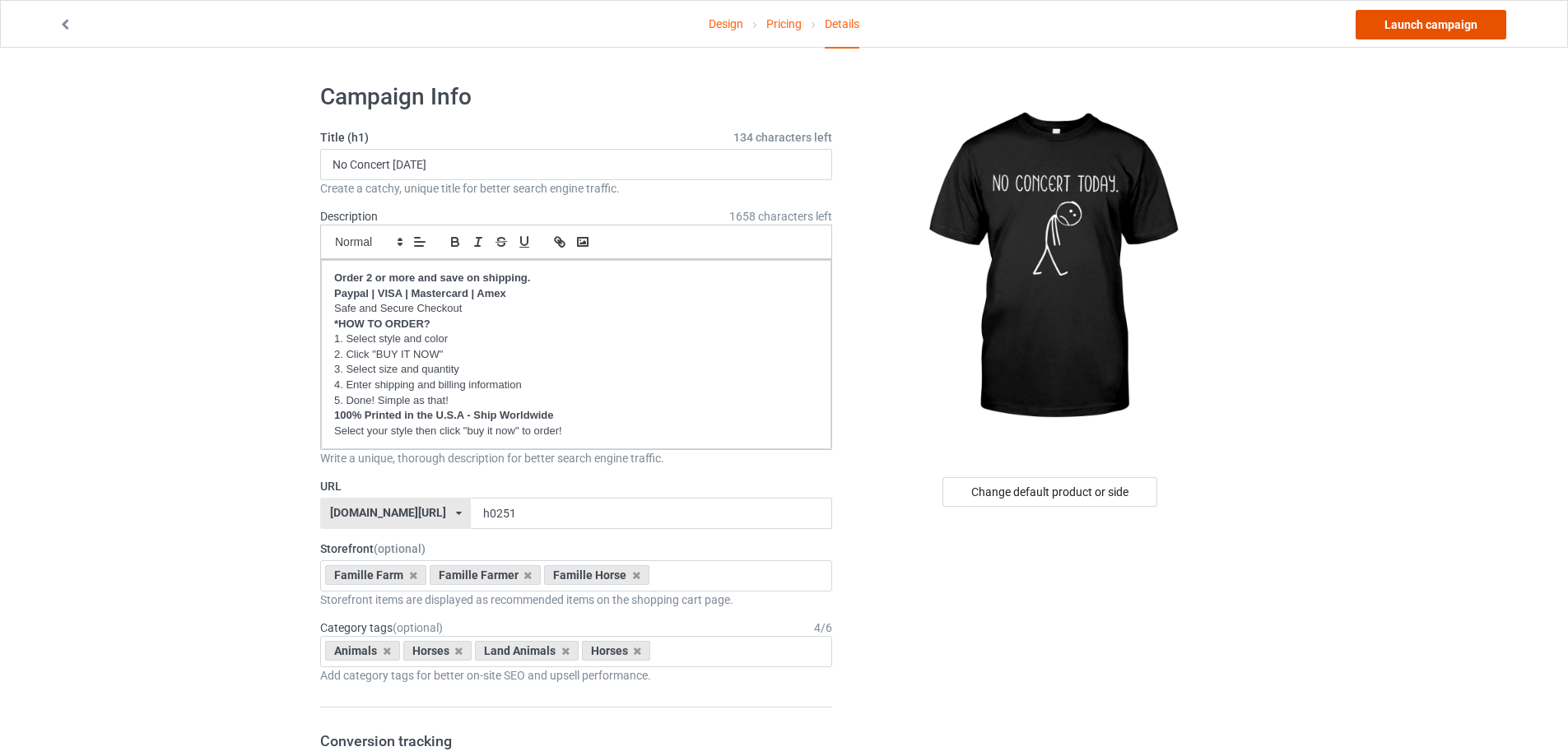
click at [1440, 27] on link "Launch campaign" at bounding box center [1431, 24] width 151 height 30
